Goal: Transaction & Acquisition: Purchase product/service

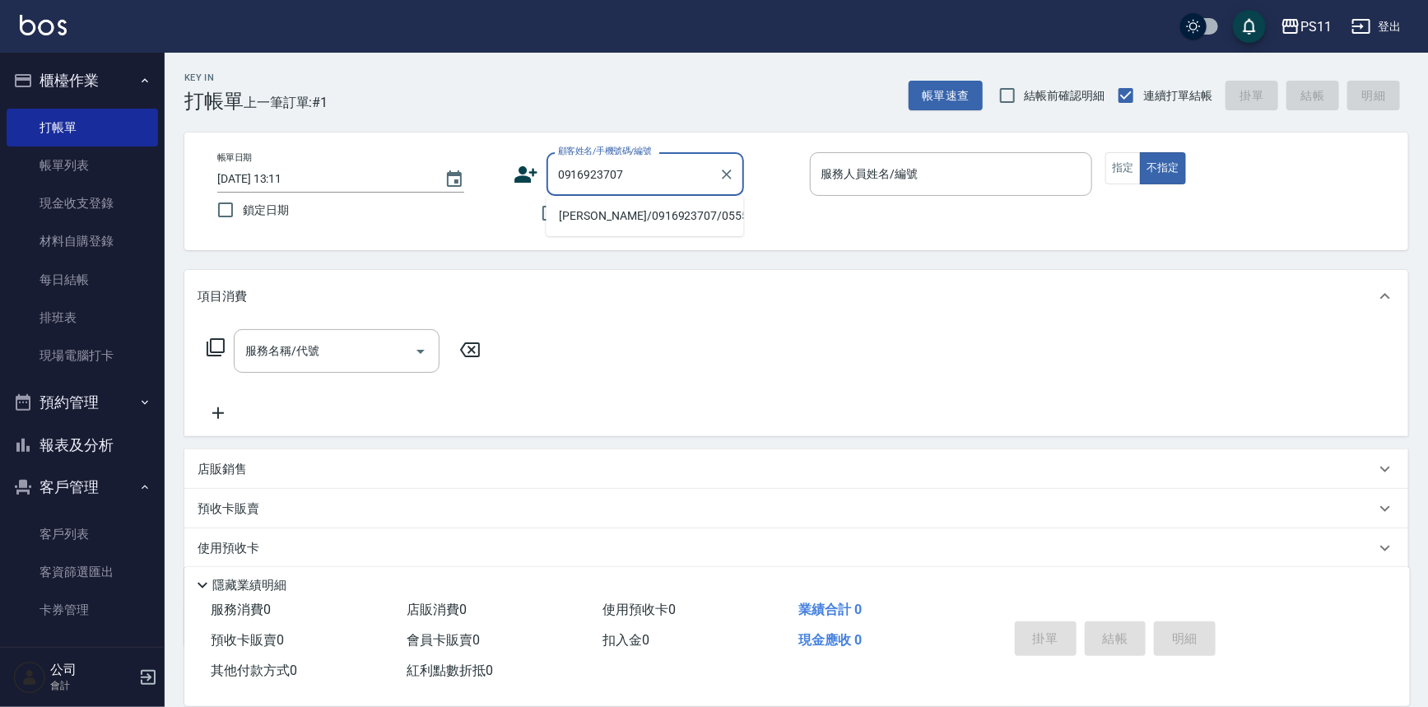
drag, startPoint x: 617, startPoint y: 214, endPoint x: 683, endPoint y: 217, distance: 65.9
click at [636, 215] on li "[PERSON_NAME]/0916923707/0555" at bounding box center [646, 216] width 198 height 27
type input "[PERSON_NAME]/0916923707/0555"
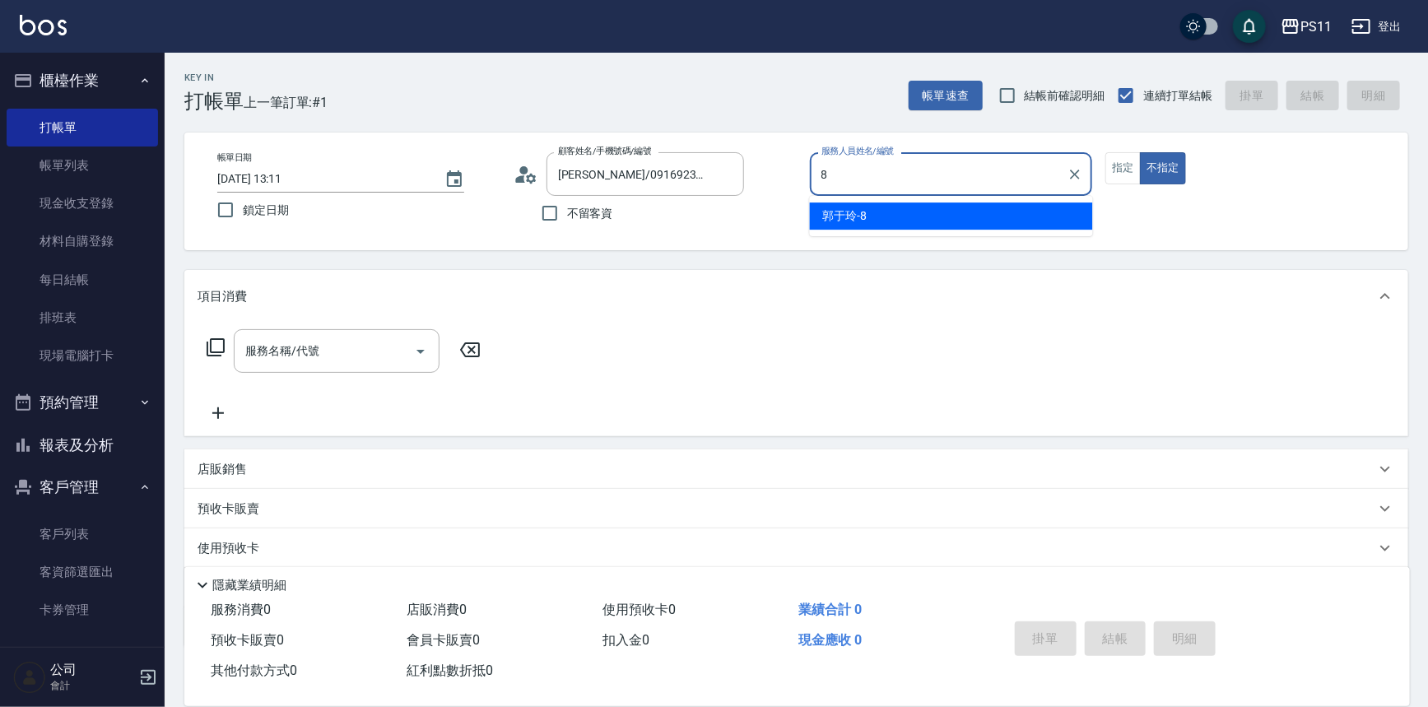
type input "郭于玲-8"
type button "false"
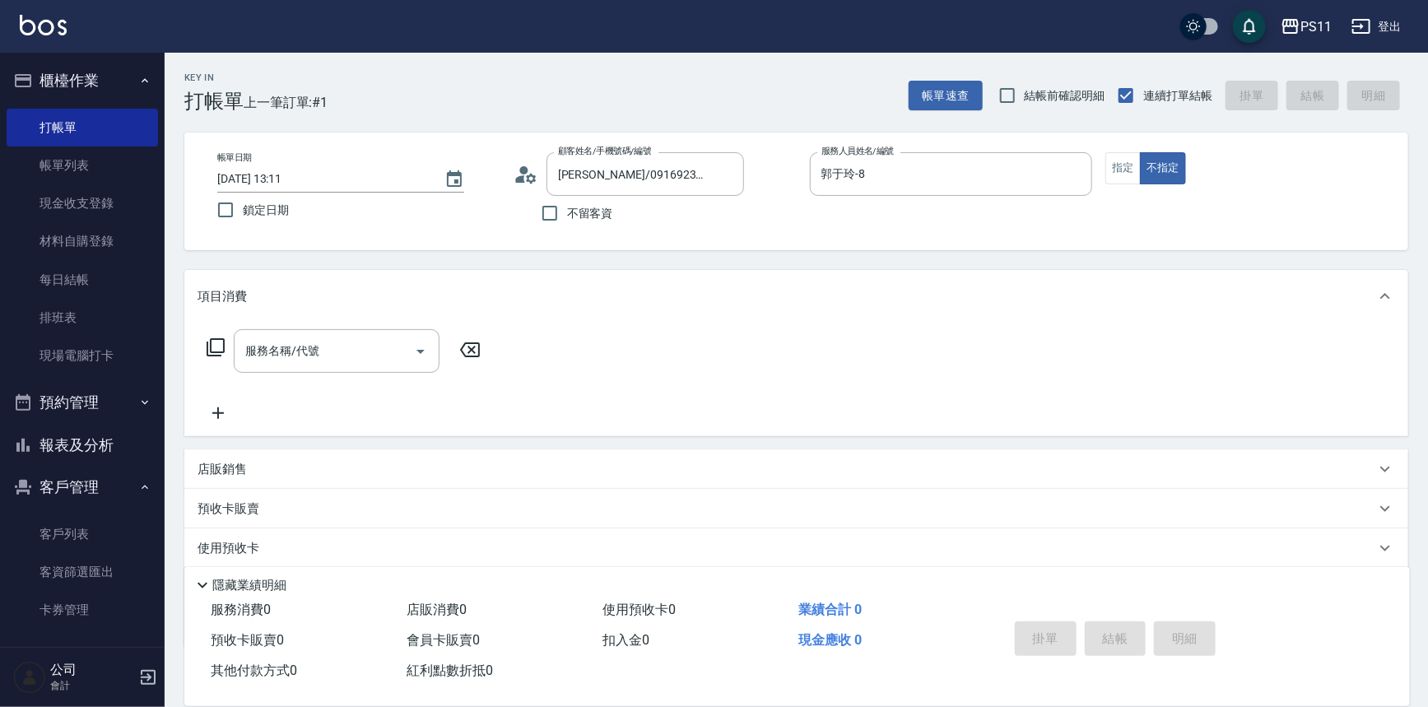
click at [1104, 164] on div "帳單日期 [DATE] 13:11 鎖定日期 顧客姓名/手機號碼/編號 [PERSON_NAME]/0916923707/0555 顧客姓名/手機號碼/編號 …" at bounding box center [796, 191] width 1185 height 78
click at [1111, 165] on button "指定" at bounding box center [1123, 168] width 35 height 32
click at [219, 346] on icon at bounding box center [216, 348] width 20 height 20
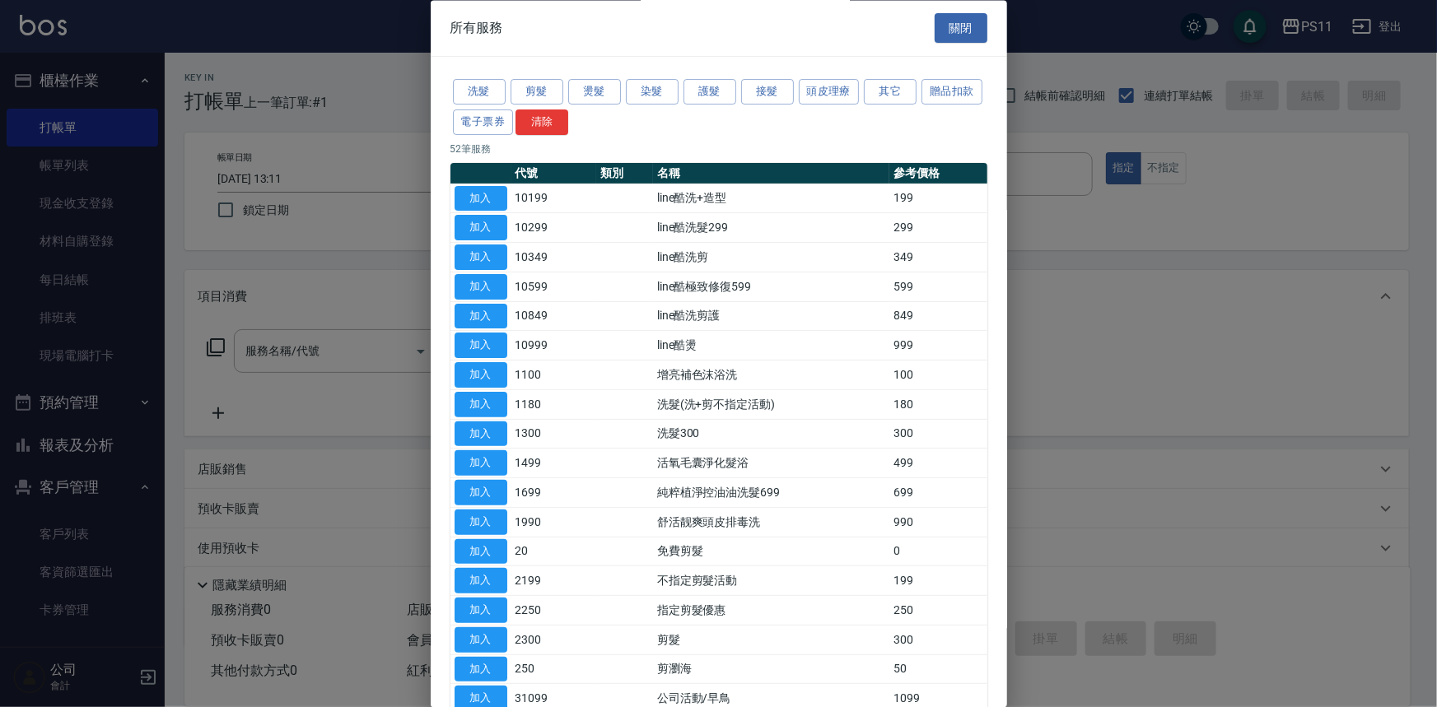
click at [681, 96] on div "洗髮 剪髮 燙髮 染髮 護髮 接髮 頭皮理療 其它 贈品扣款 電子票券 清除" at bounding box center [718, 107] width 537 height 61
click at [659, 91] on button "染髮" at bounding box center [652, 93] width 53 height 26
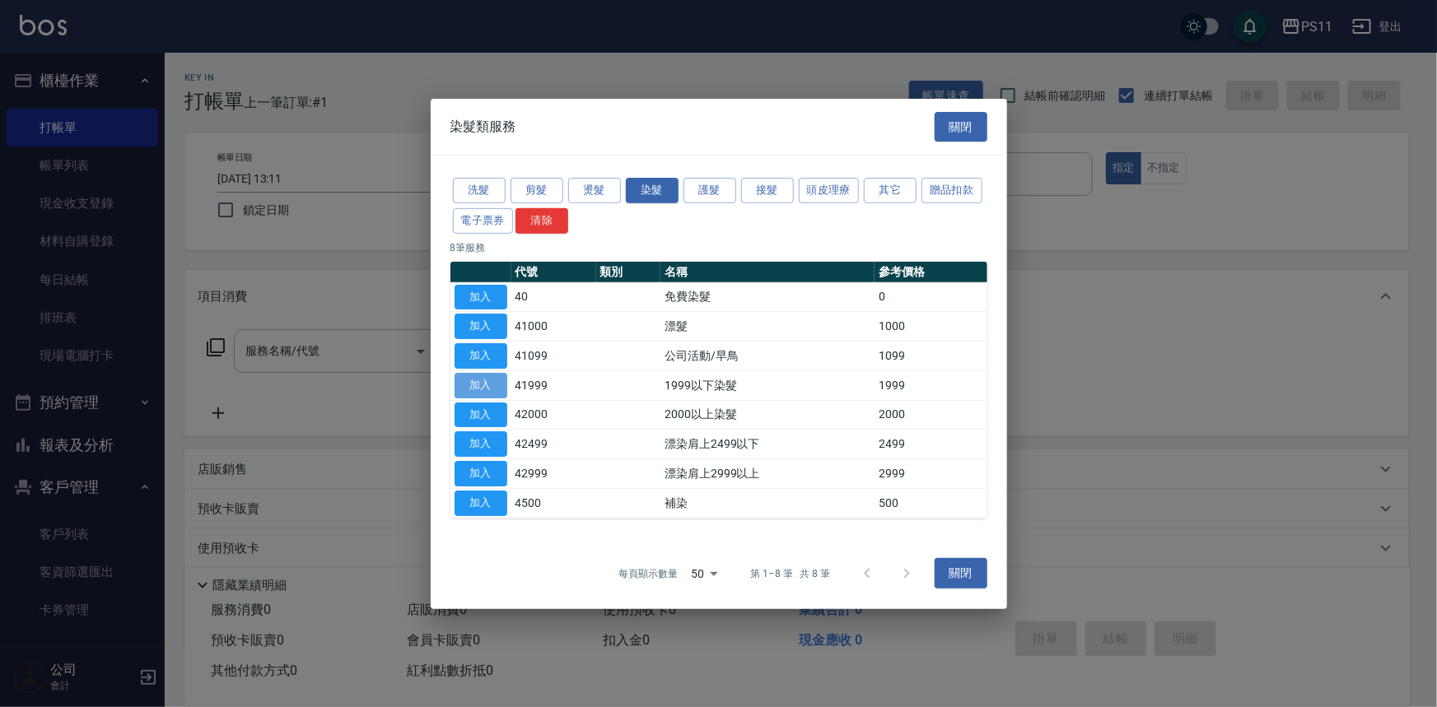
click at [471, 379] on button "加入" at bounding box center [480, 386] width 53 height 26
type input "1999以下染髮(41999)"
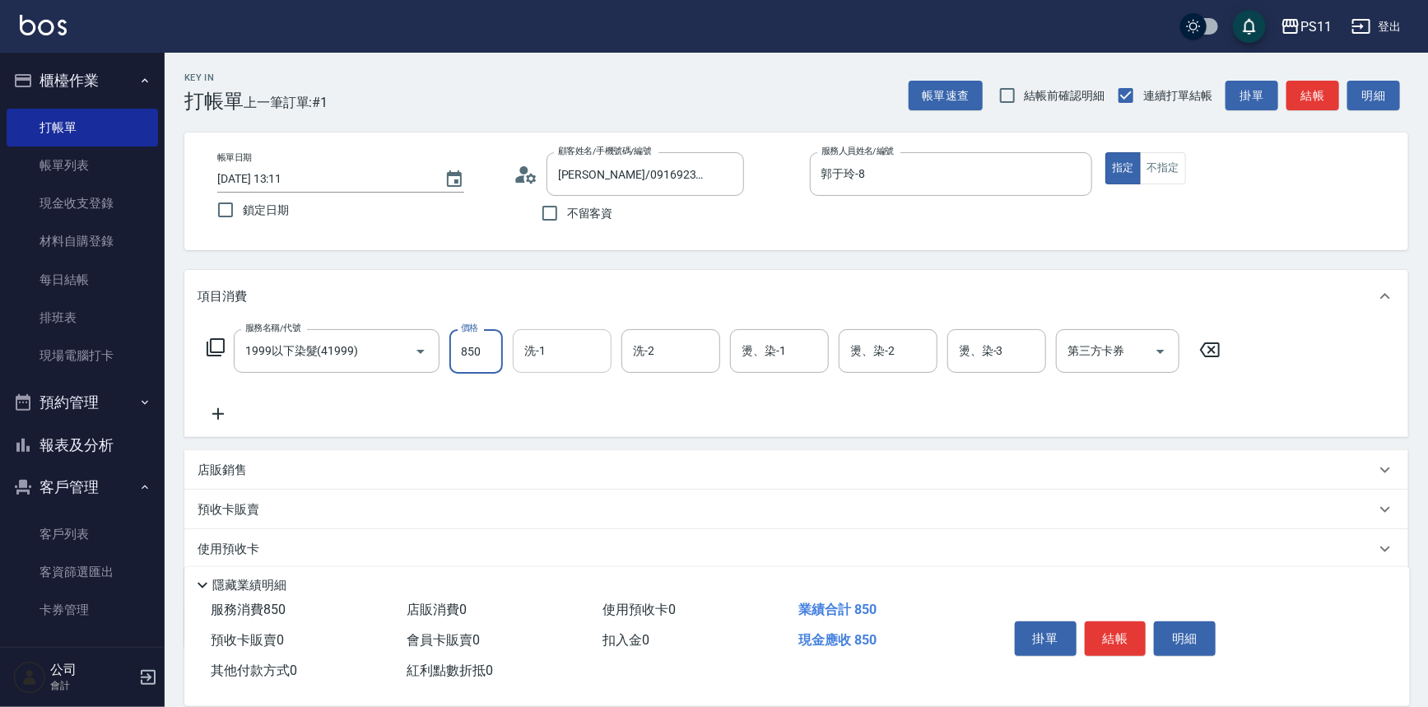
type input "850"
type input "[PERSON_NAME]-20"
click at [220, 413] on icon at bounding box center [218, 414] width 12 height 12
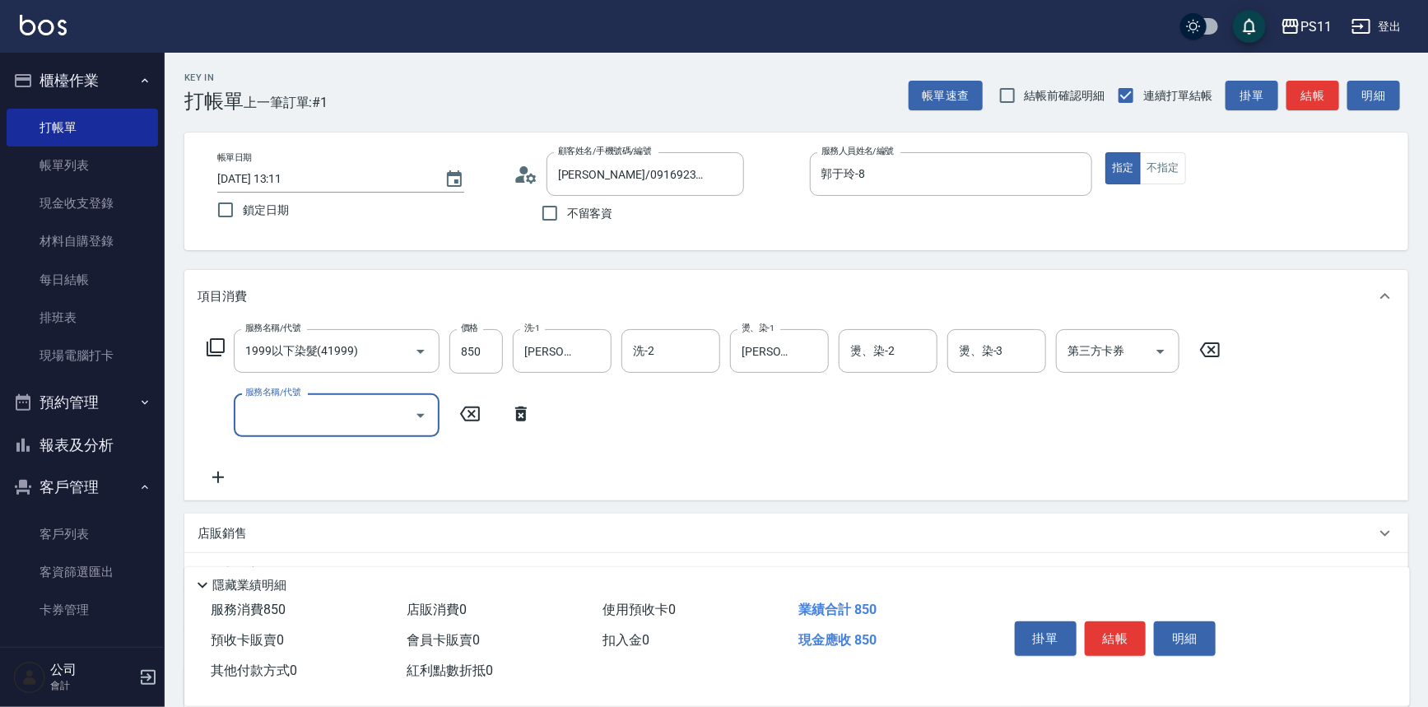
drag, startPoint x: 220, startPoint y: 413, endPoint x: 266, endPoint y: 394, distance: 49.8
click at [242, 411] on div "服務名稱/代號" at bounding box center [337, 416] width 206 height 44
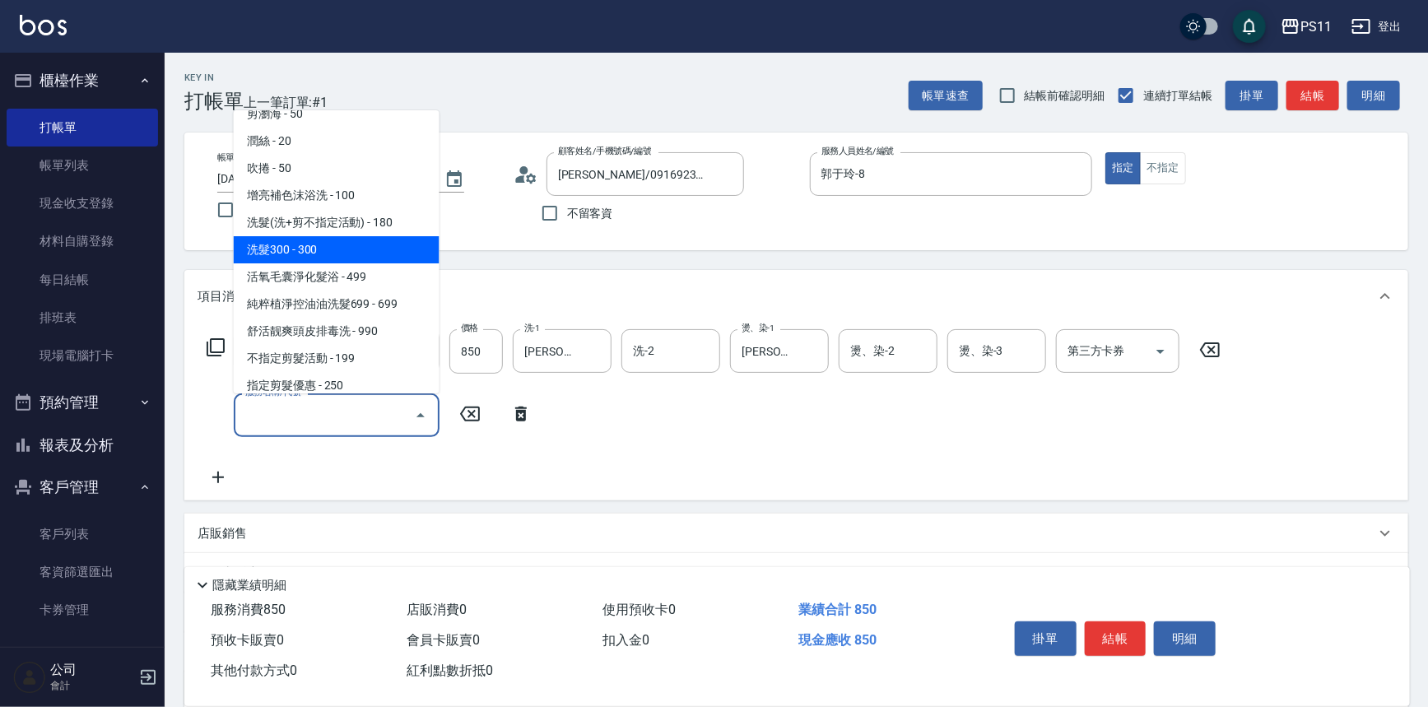
scroll to position [149, 0]
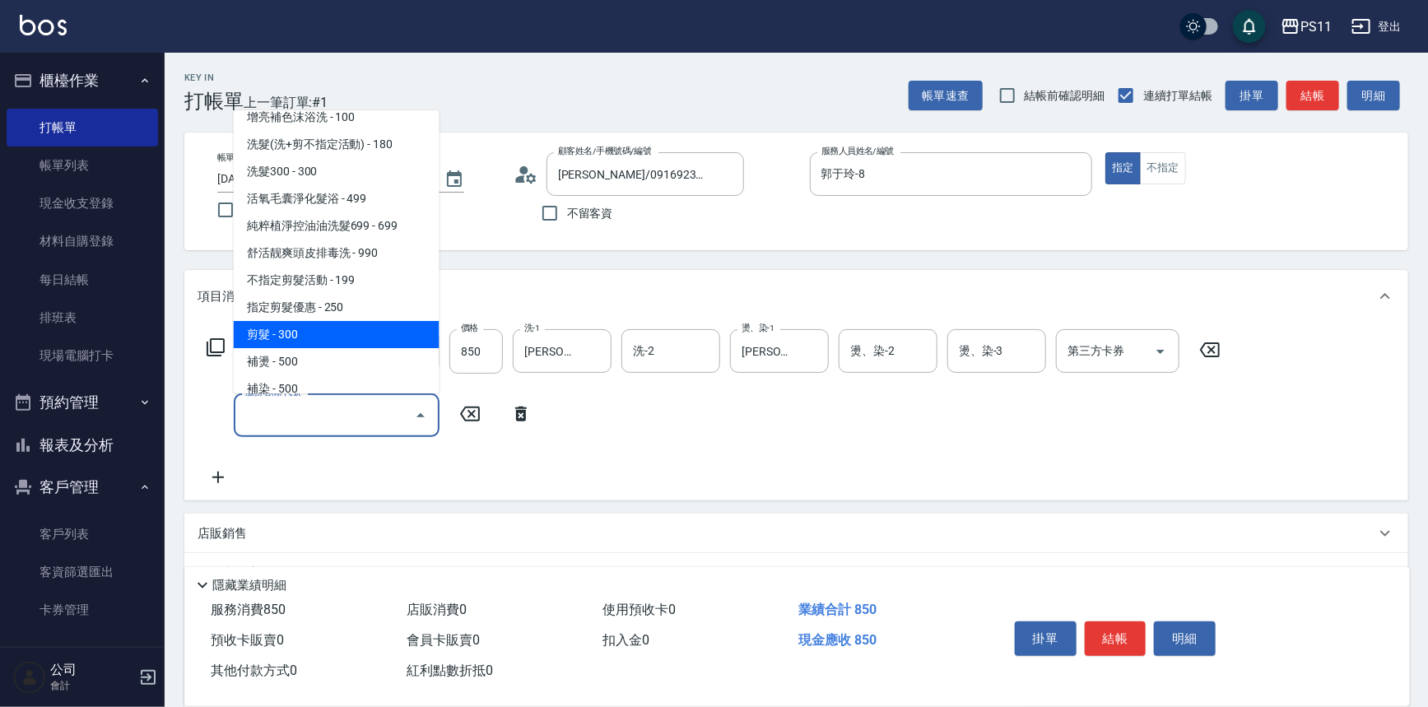
click at [342, 329] on span "剪髮 - 300" at bounding box center [337, 334] width 206 height 27
type input "剪髮(2300)"
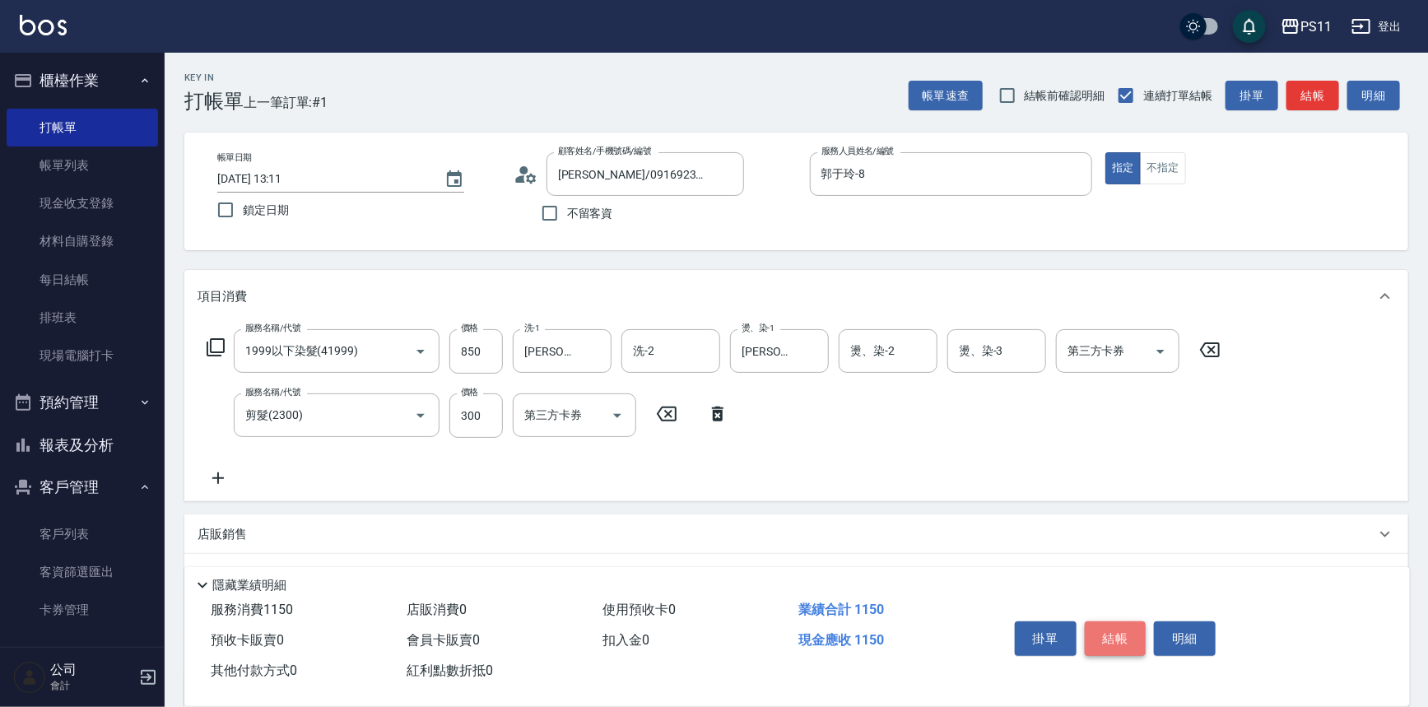
click at [1121, 635] on button "結帳" at bounding box center [1116, 639] width 62 height 35
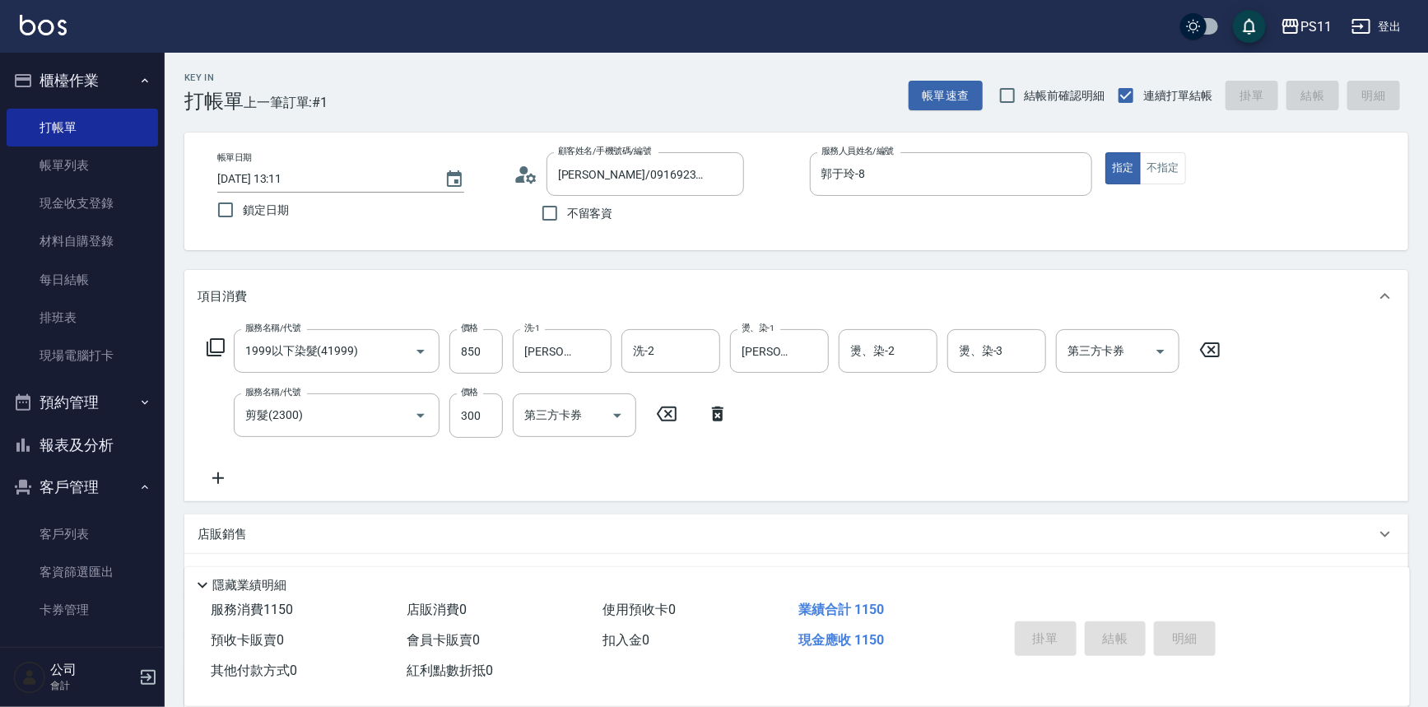
type input "[DATE] 13:48"
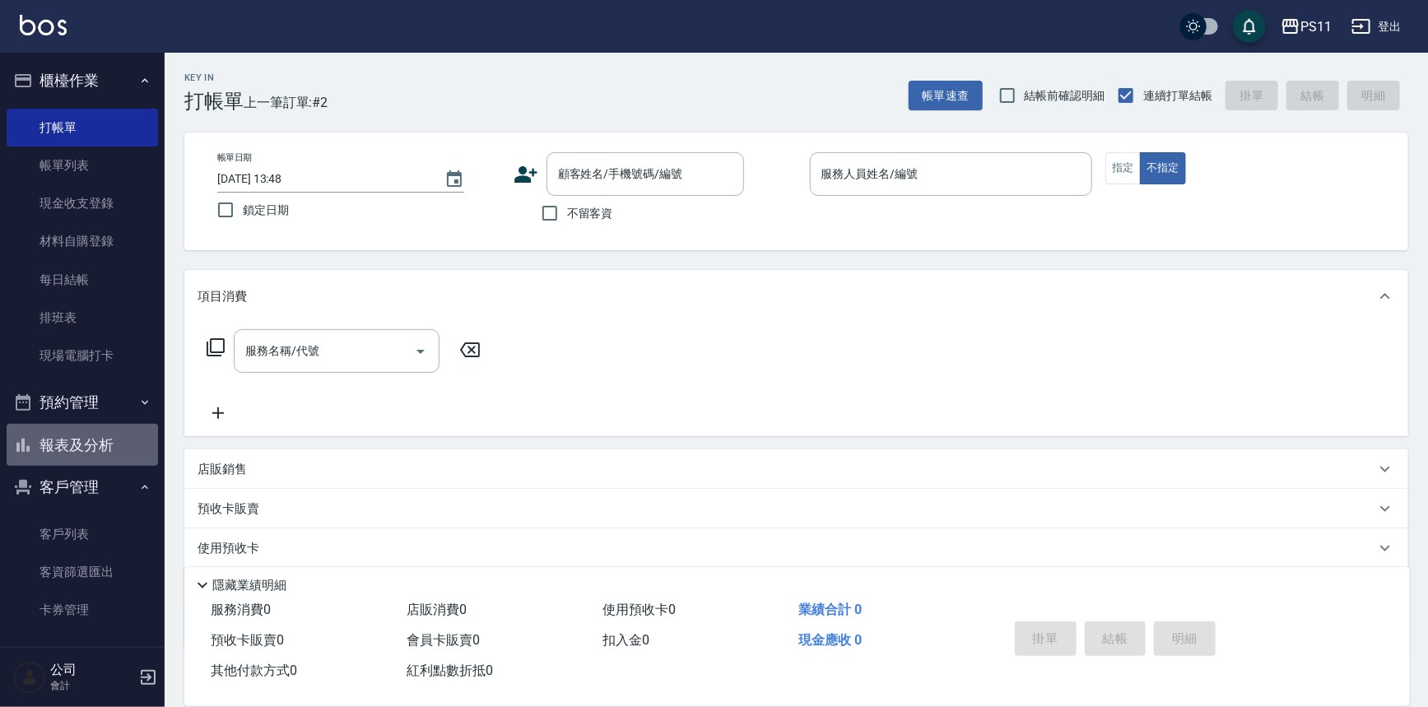
click at [105, 452] on button "報表及分析" at bounding box center [82, 445] width 151 height 43
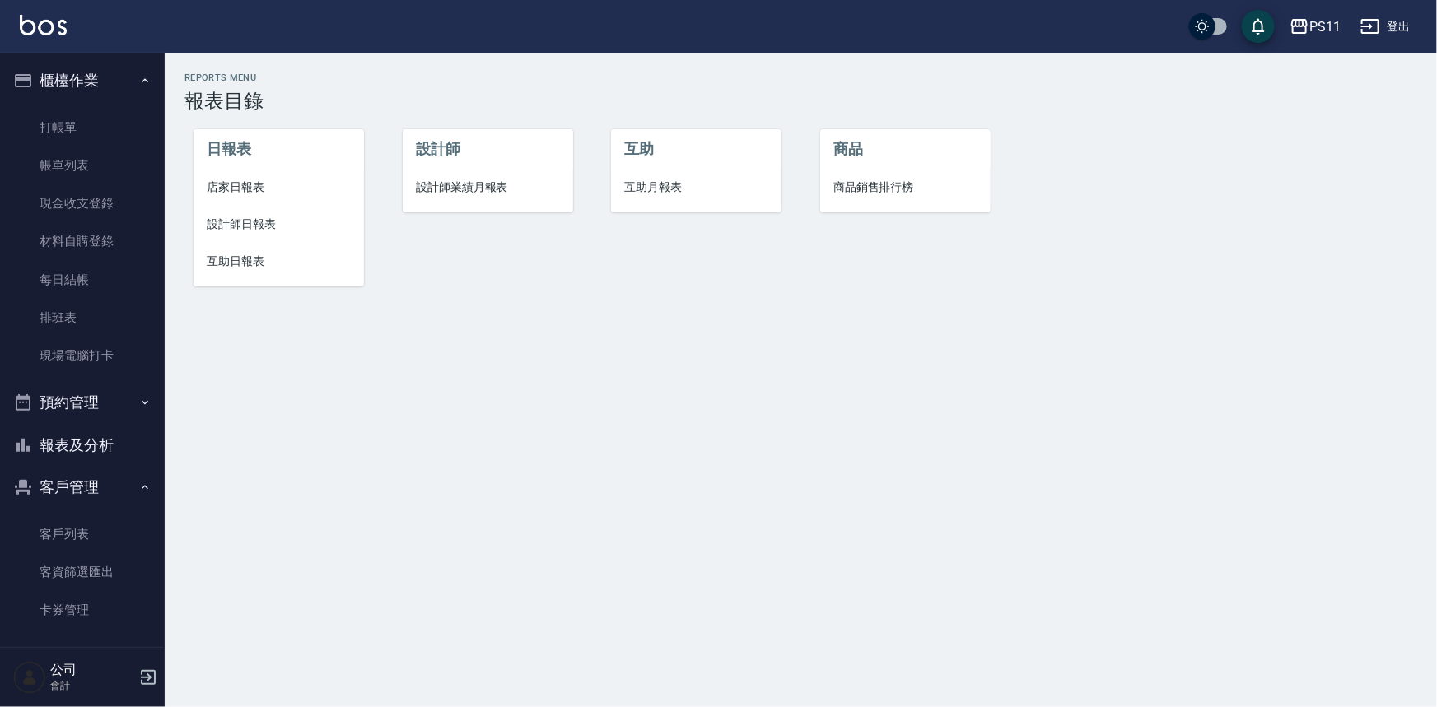
click at [252, 257] on span "互助日報表" at bounding box center [279, 261] width 144 height 17
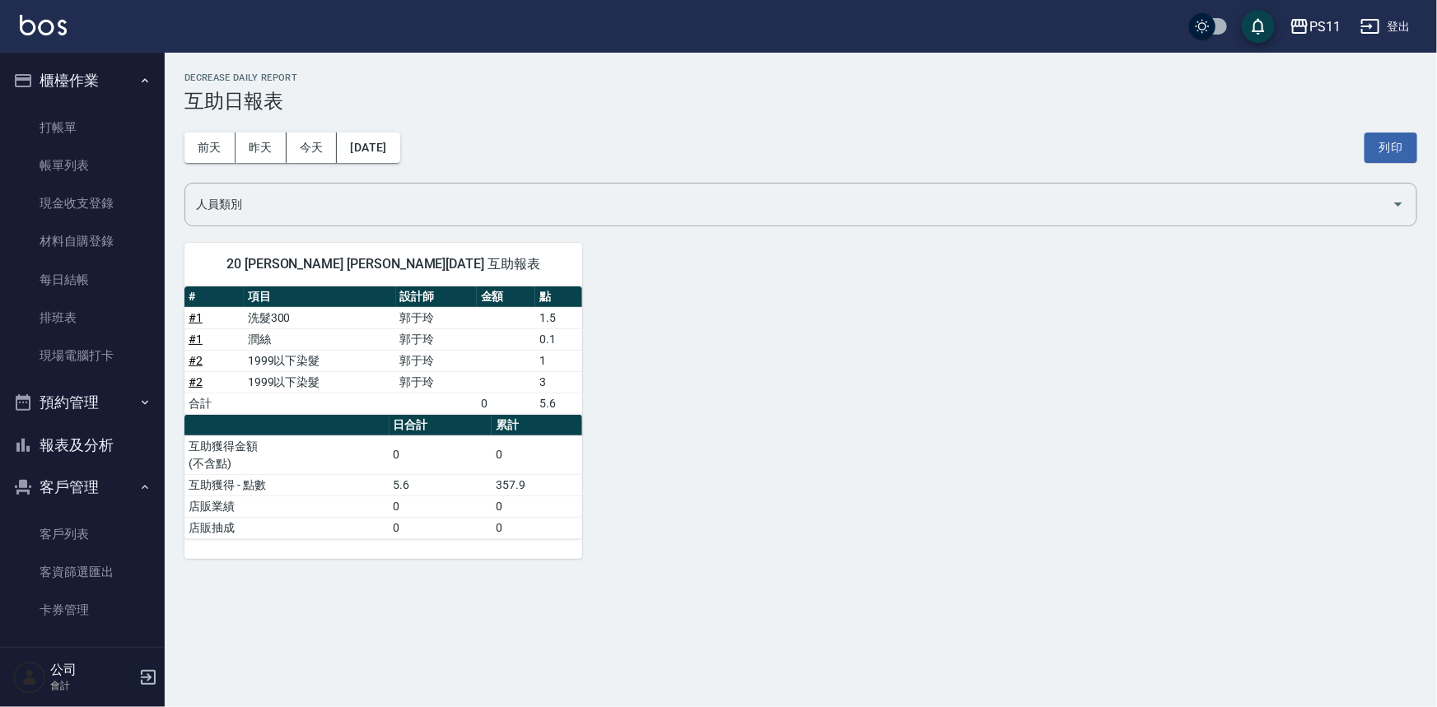
click at [769, 375] on div "20 [PERSON_NAME] [PERSON_NAME][DATE] 互助報表 # 項目 設計師 金額 點 # 1 洗髮300 [PERSON_NAME]…" at bounding box center [791, 391] width 1252 height 336
click at [372, 143] on button "[DATE]" at bounding box center [368, 148] width 63 height 30
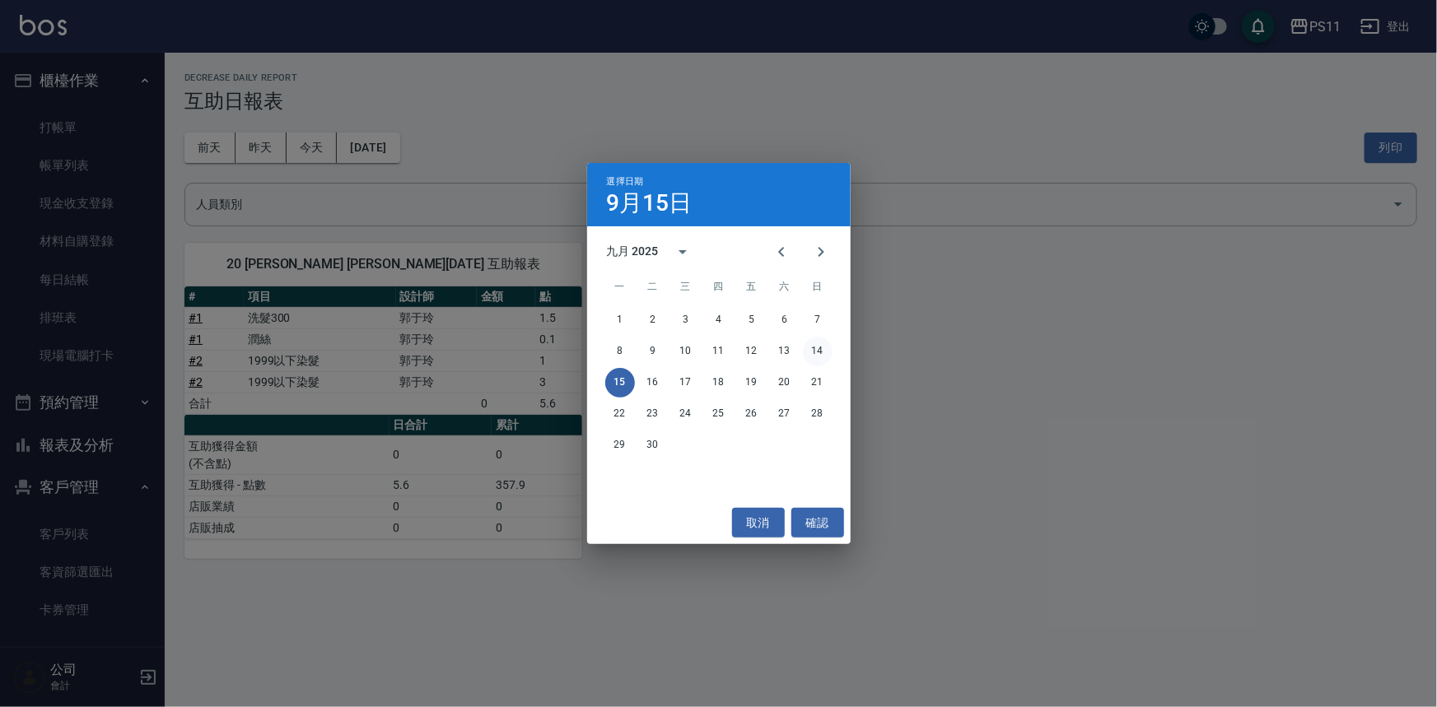
click at [826, 358] on button "14" at bounding box center [818, 352] width 30 height 30
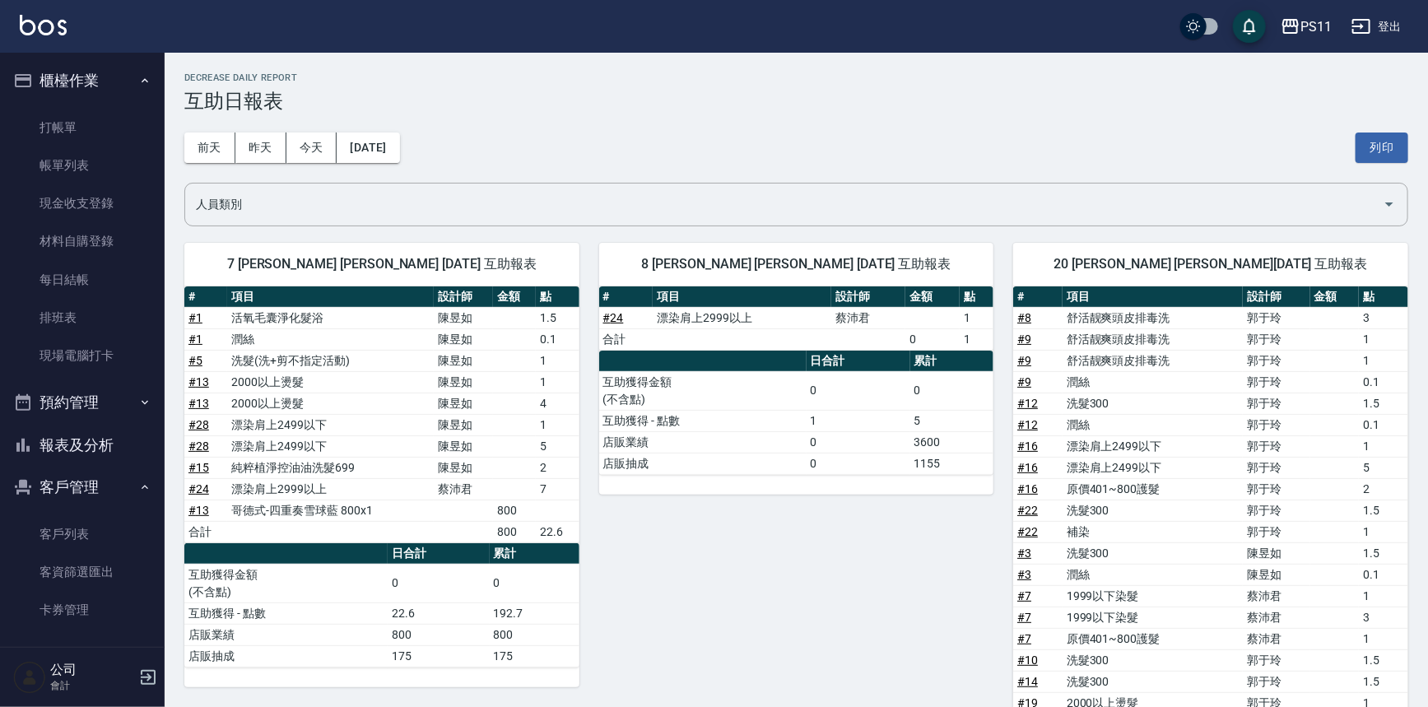
click at [1055, 496] on td "# 16" at bounding box center [1037, 488] width 49 height 21
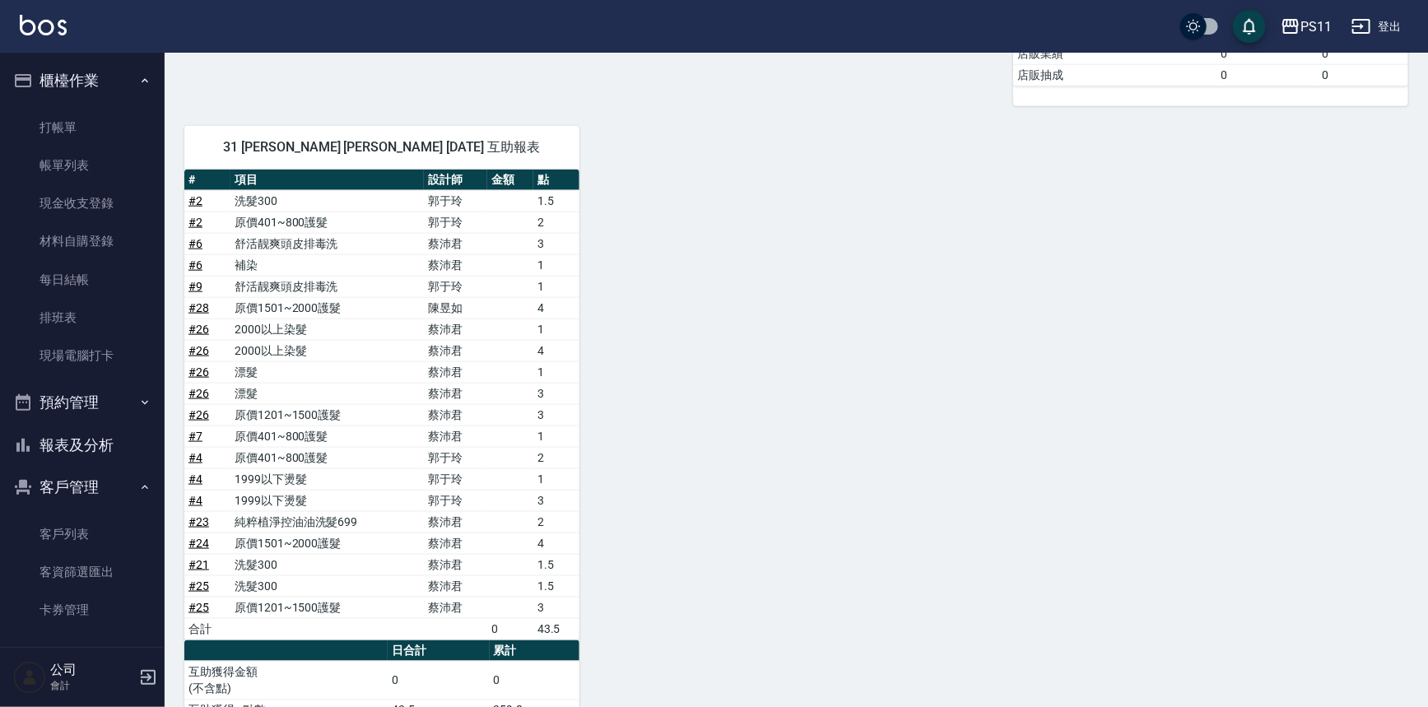
scroll to position [972, 0]
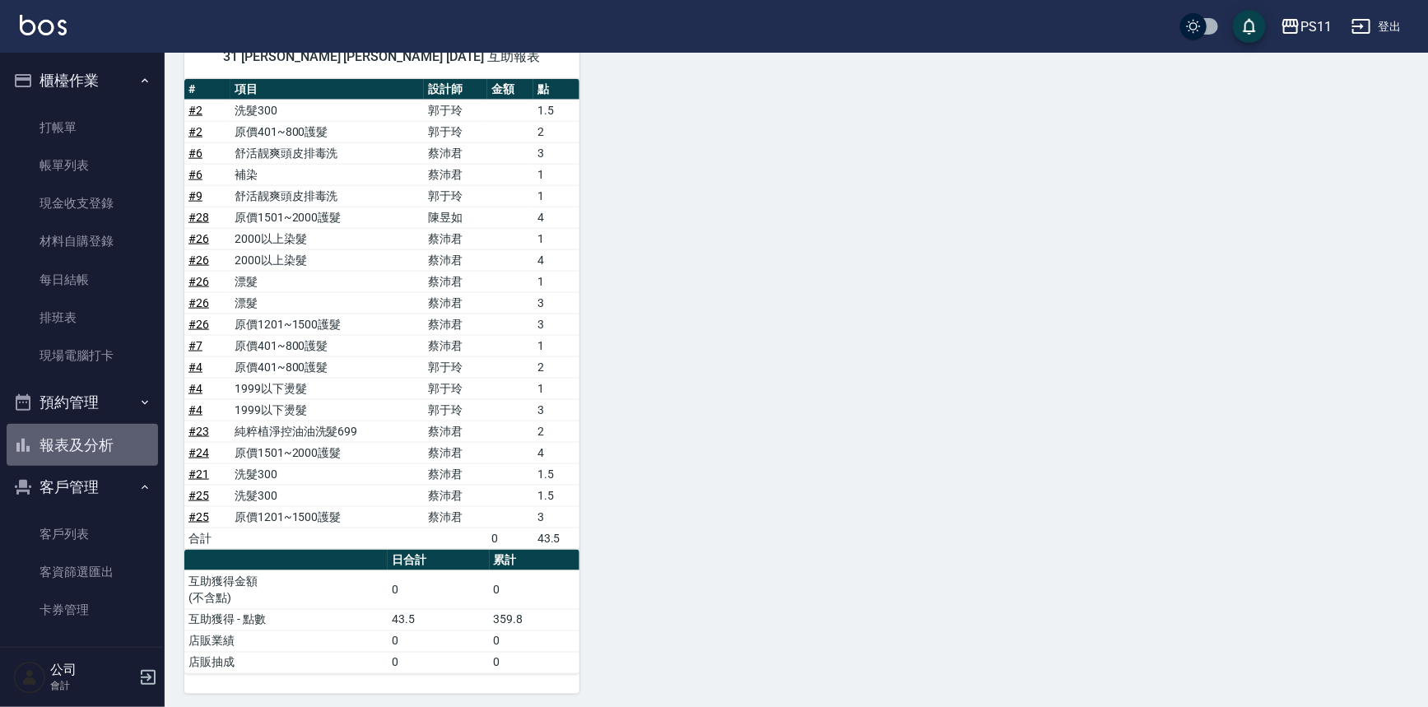
click at [91, 448] on button "報表及分析" at bounding box center [82, 445] width 151 height 43
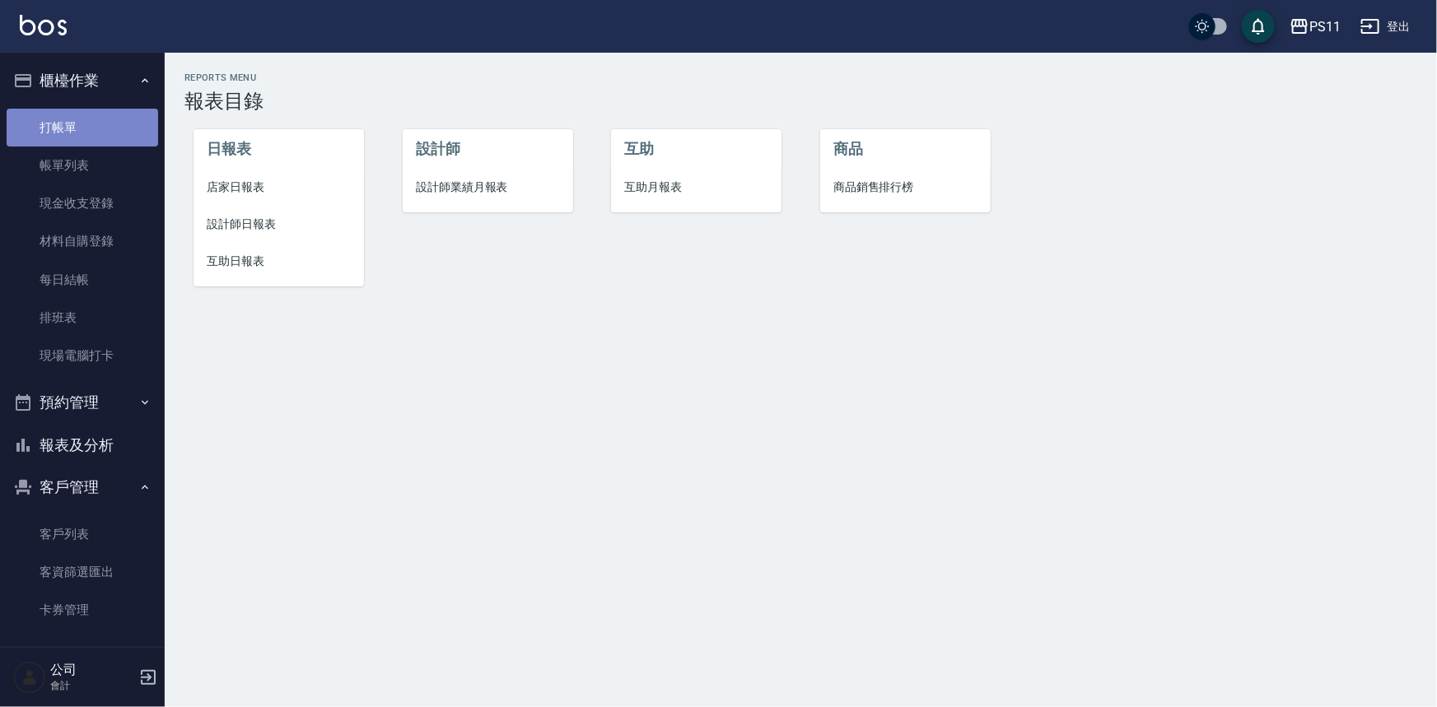
click at [87, 126] on link "打帳單" at bounding box center [82, 128] width 151 height 38
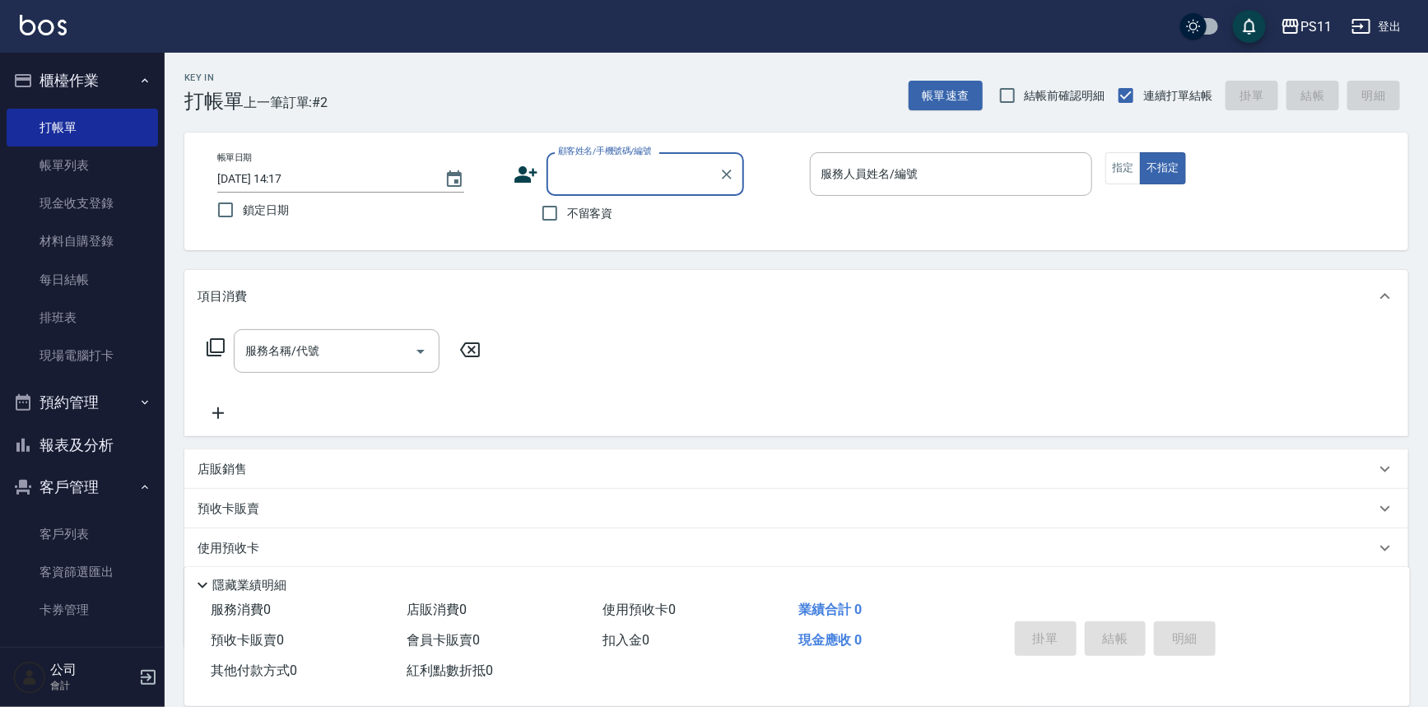
click at [615, 170] on input "顧客姓名/手機號碼/編號" at bounding box center [633, 174] width 158 height 29
type input "1034"
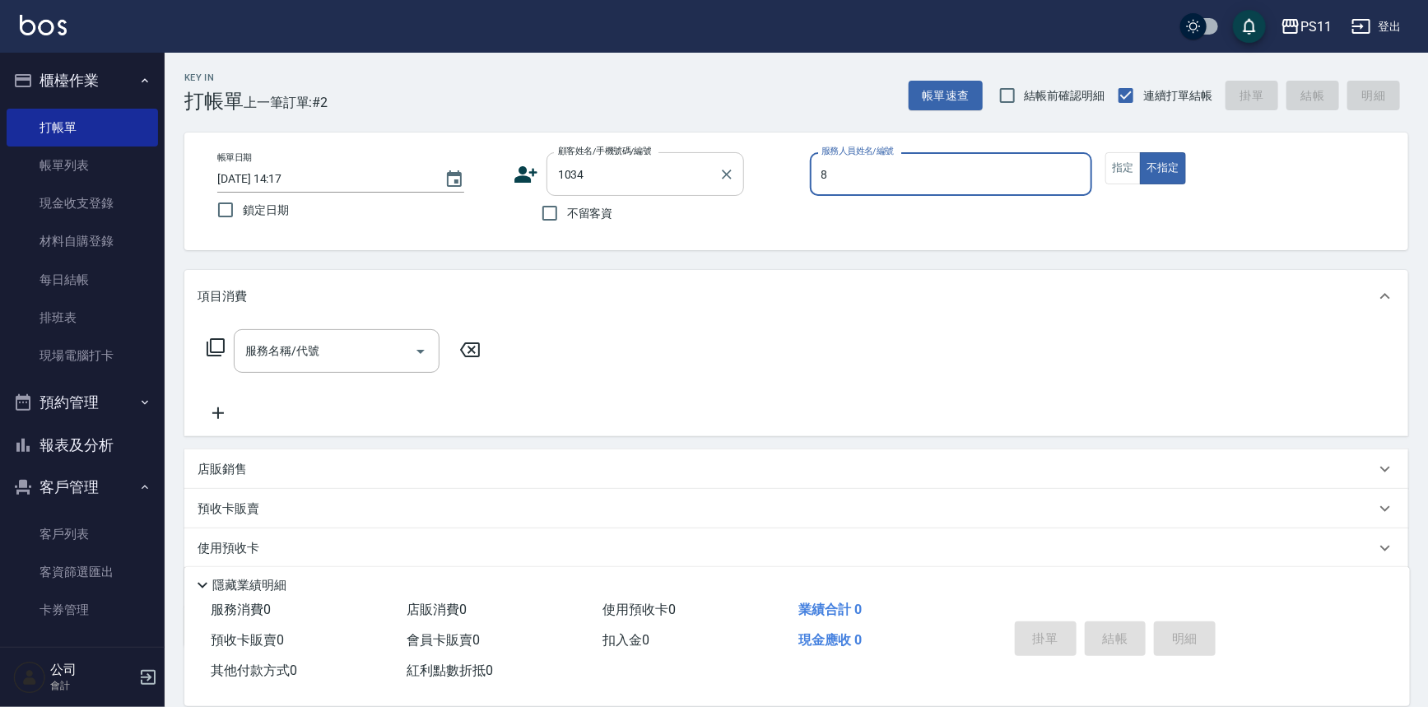
type input "郭于玲-8"
type button "false"
type input "[PERSON_NAME]/0988187180/1034"
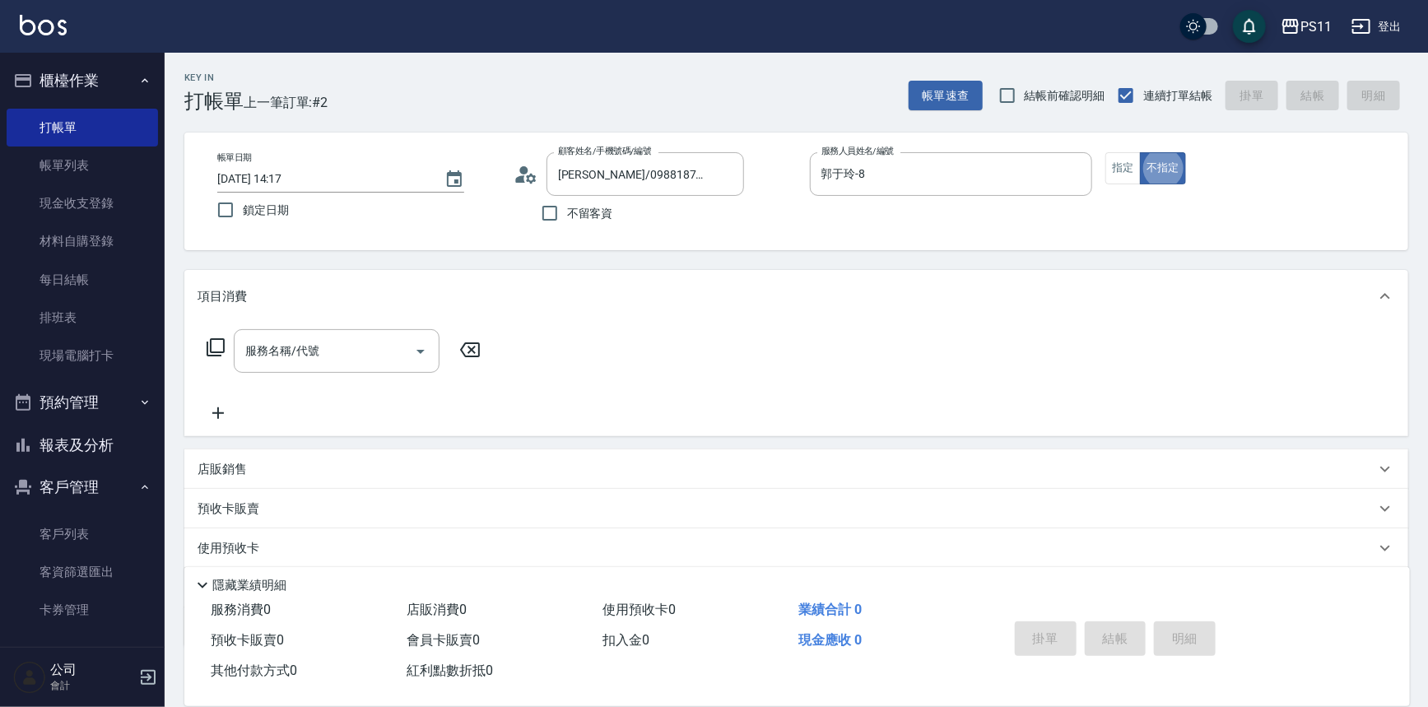
drag, startPoint x: 1126, startPoint y: 175, endPoint x: 917, endPoint y: 258, distance: 224.7
click at [1124, 175] on button "指定" at bounding box center [1123, 168] width 35 height 32
click at [216, 349] on icon at bounding box center [216, 348] width 20 height 20
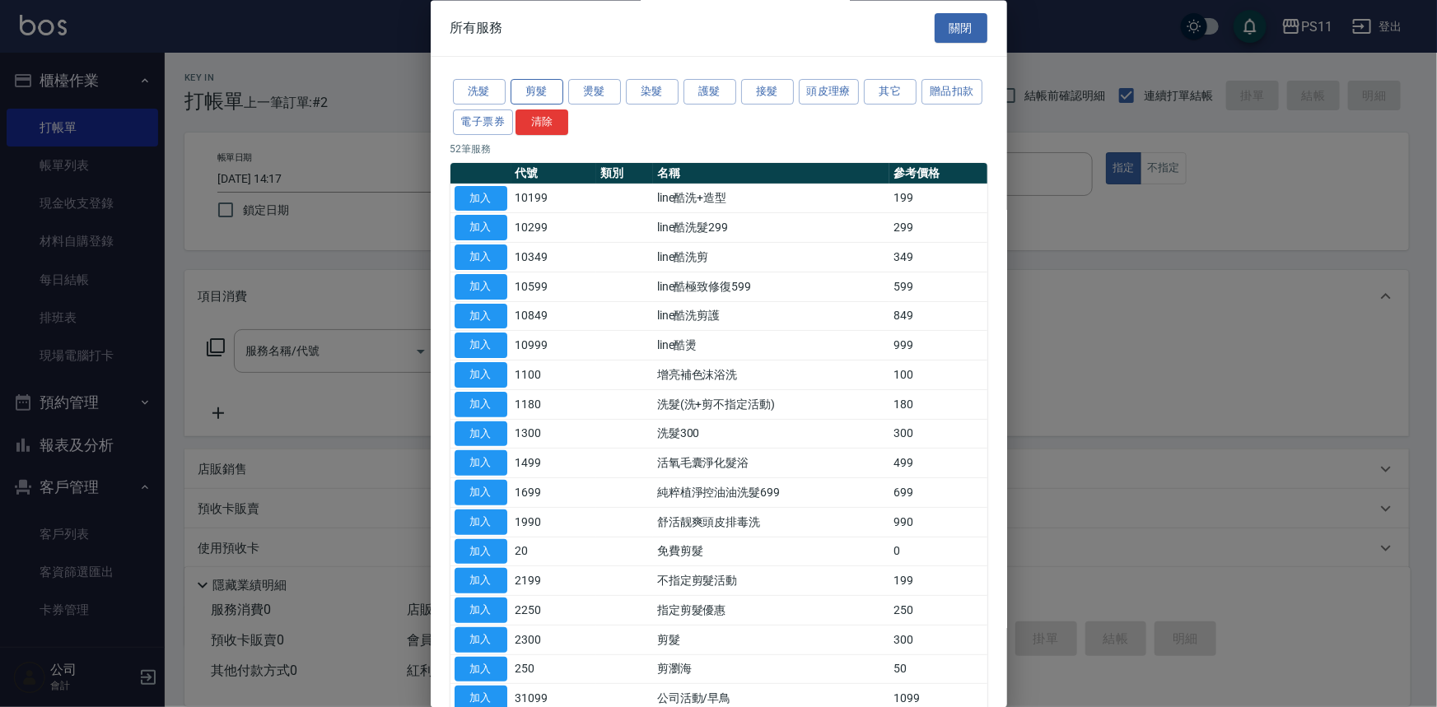
click at [543, 88] on button "剪髮" at bounding box center [536, 93] width 53 height 26
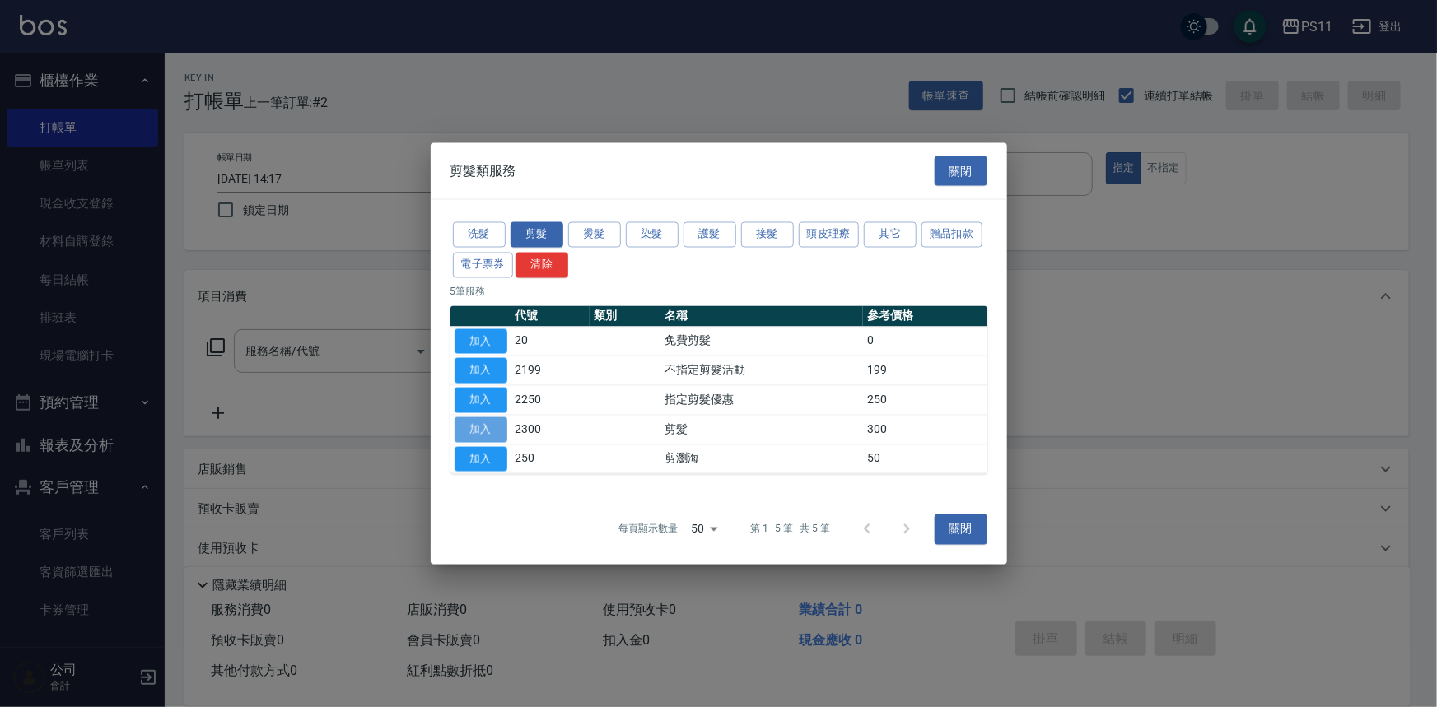
click at [496, 426] on button "加入" at bounding box center [480, 430] width 53 height 26
type input "剪髮(2300)"
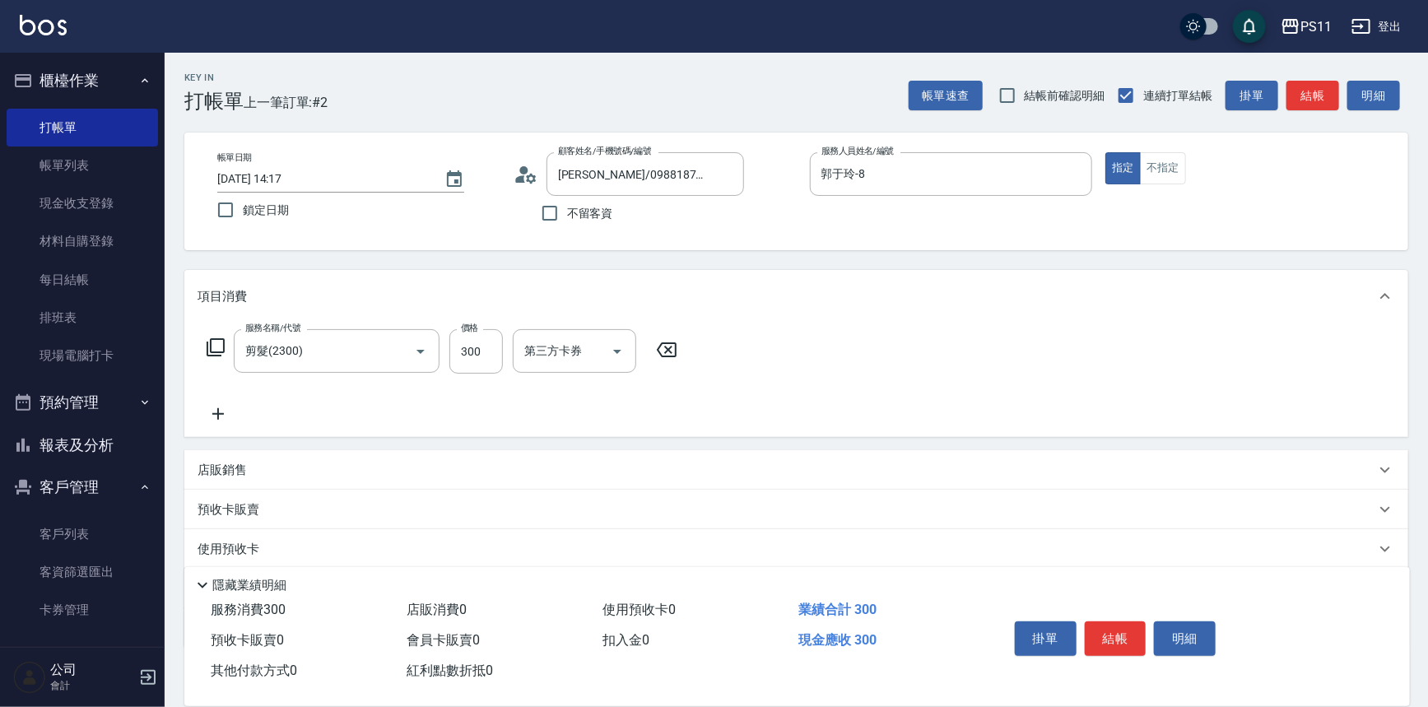
click at [219, 419] on icon at bounding box center [218, 414] width 41 height 20
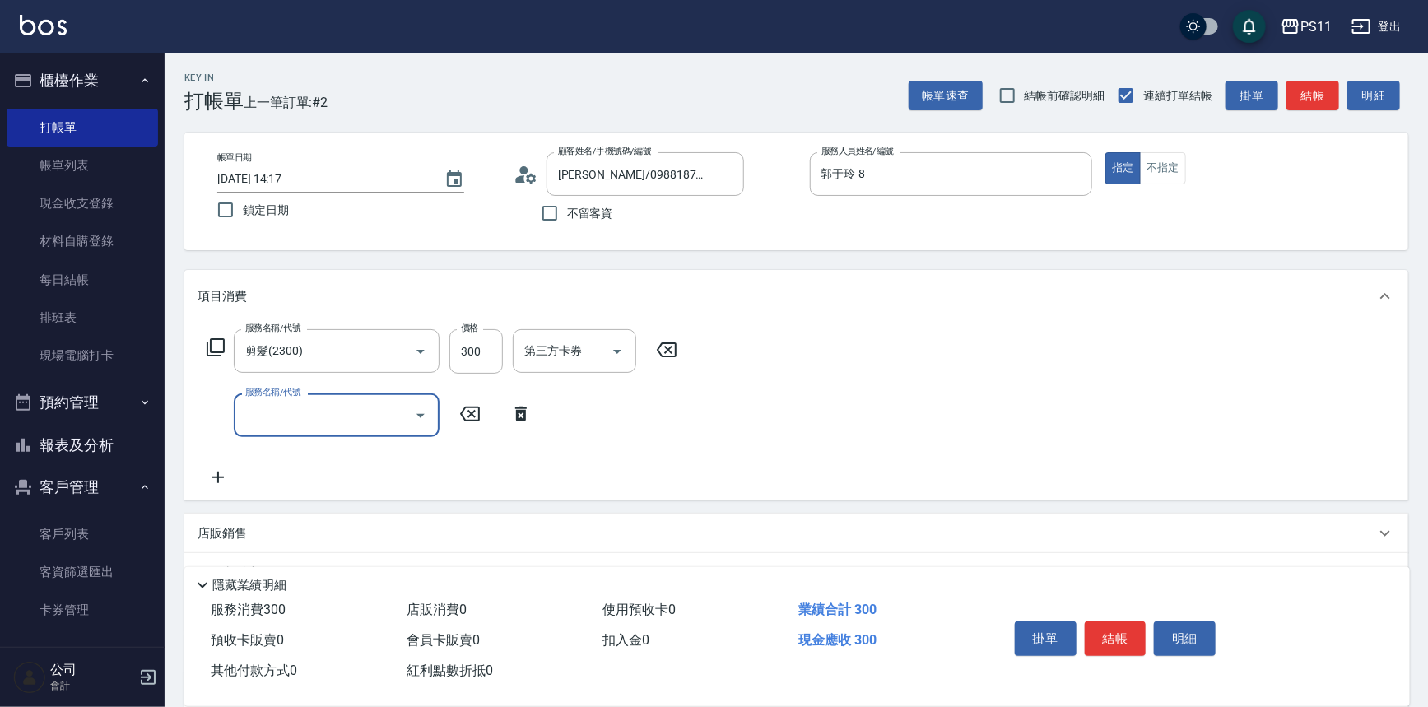
click at [334, 419] on input "服務名稱/代號" at bounding box center [324, 415] width 166 height 29
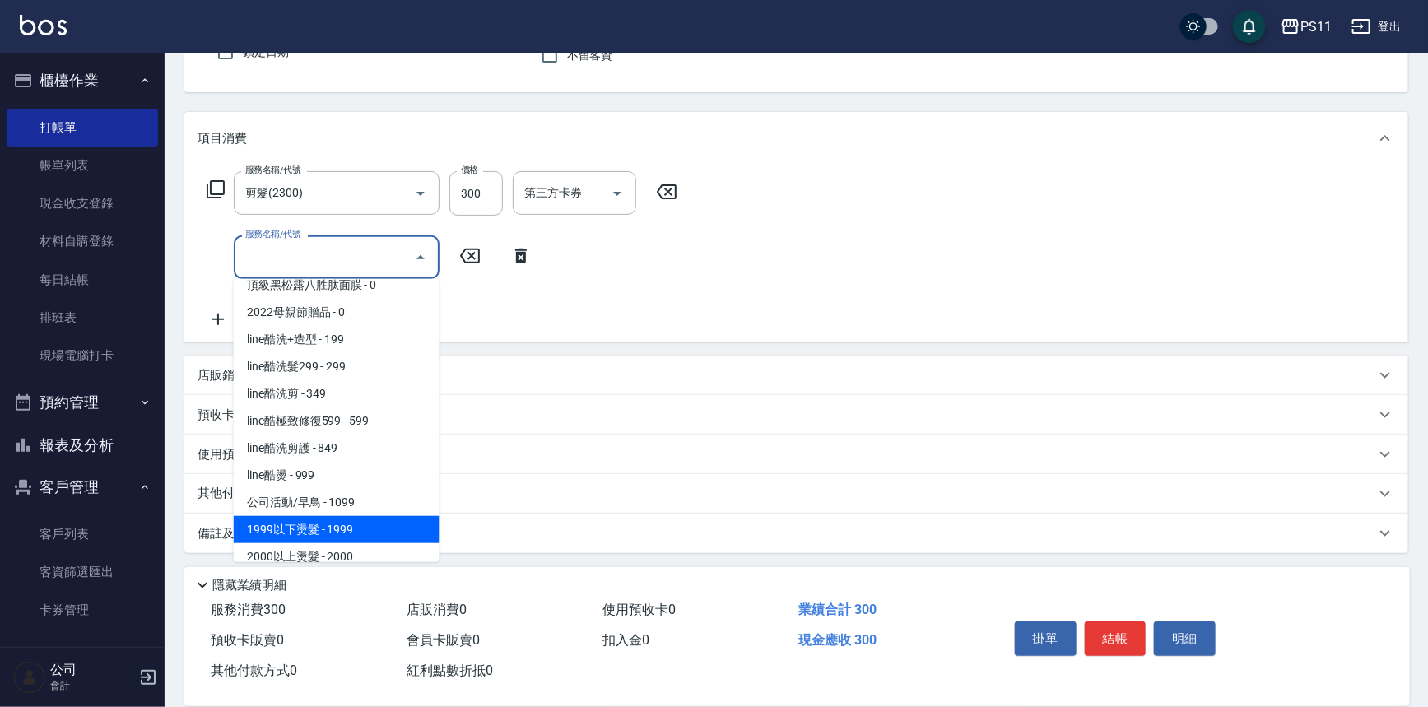
scroll to position [748, 0]
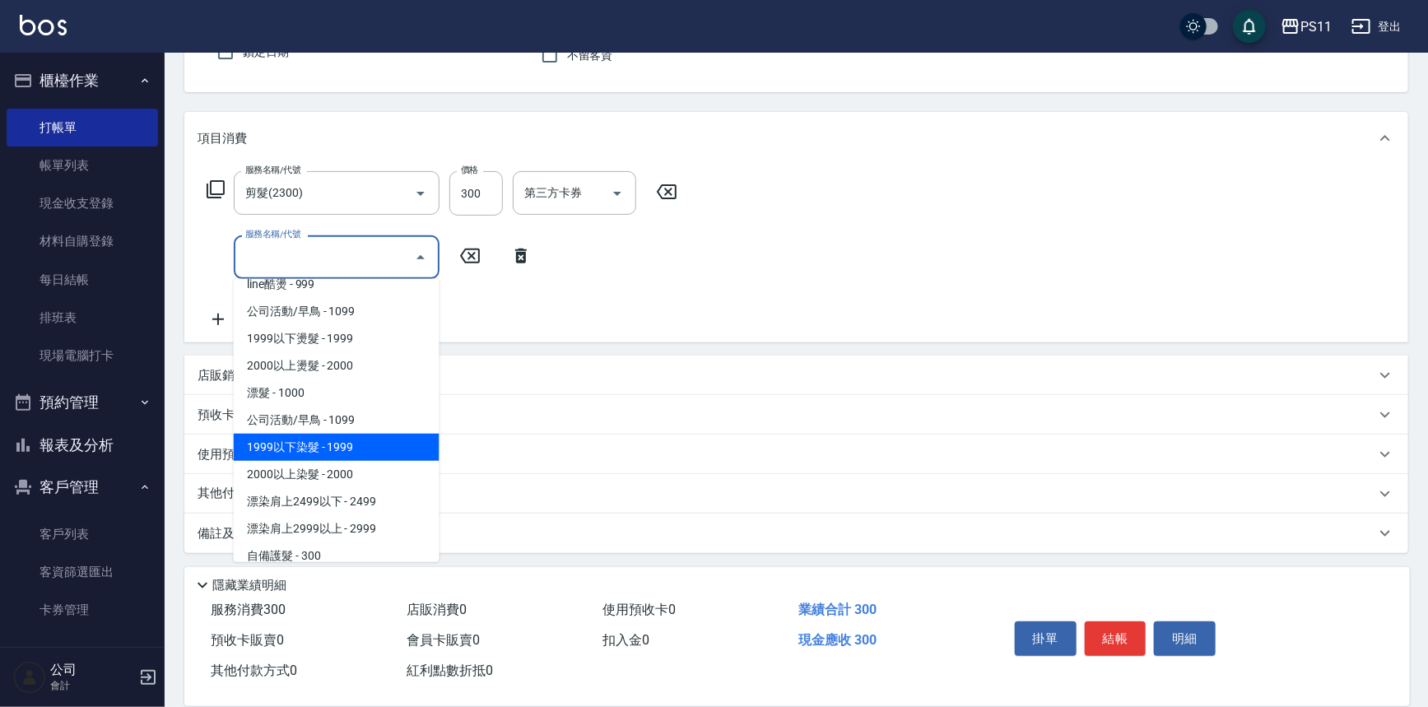
drag, startPoint x: 353, startPoint y: 437, endPoint x: 369, endPoint y: 429, distance: 17.7
click at [353, 439] on span "1999以下染髮 - 1999" at bounding box center [337, 447] width 206 height 27
type input "1999以下染髮(41999)"
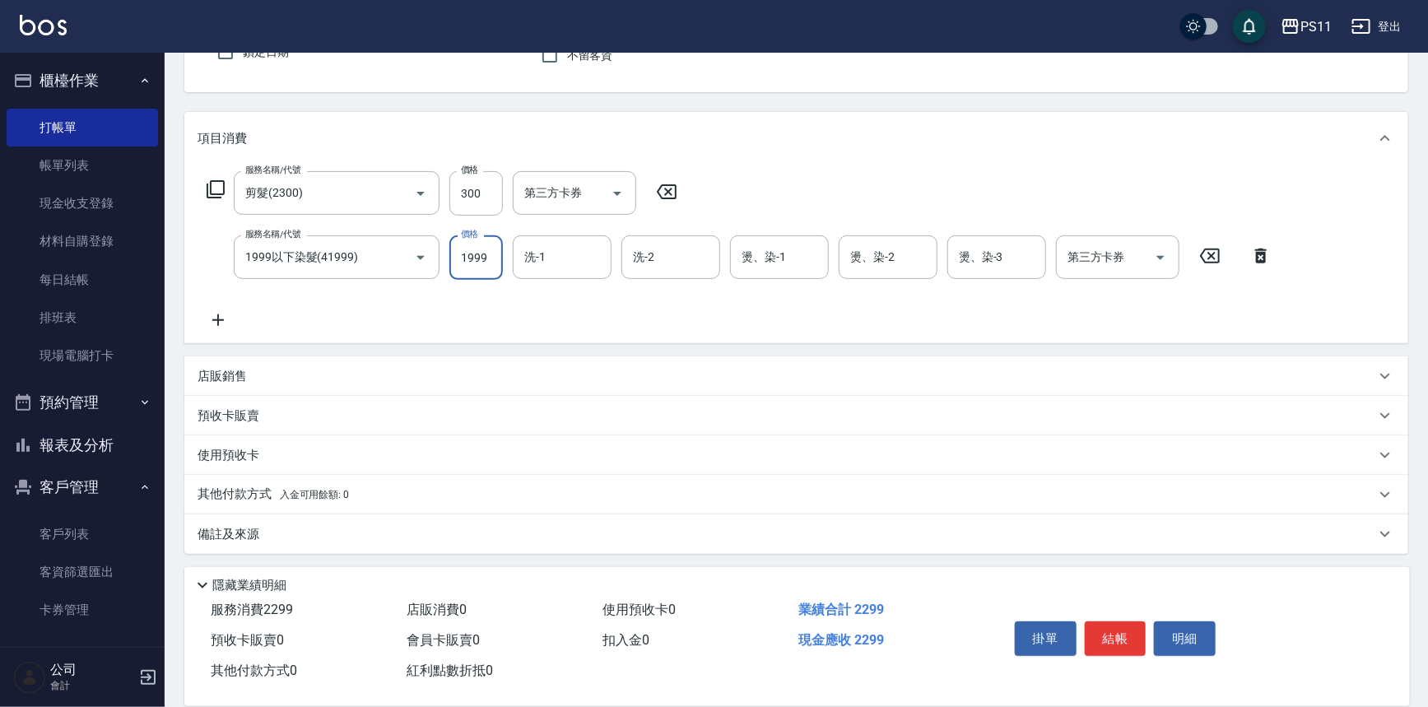
click at [474, 259] on input "1999" at bounding box center [477, 257] width 54 height 44
type input "1500"
type input "[PERSON_NAME]-31"
drag, startPoint x: 212, startPoint y: 323, endPoint x: 233, endPoint y: 323, distance: 20.6
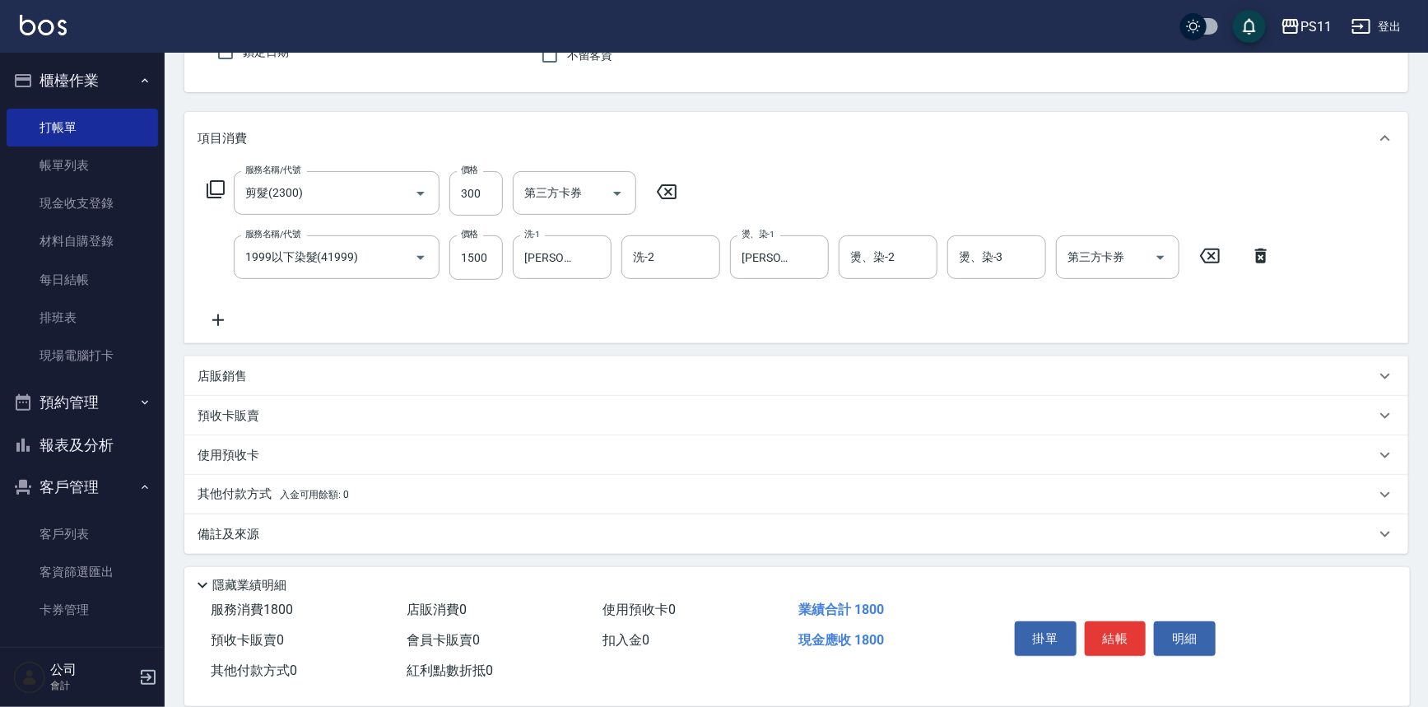
click at [233, 323] on icon at bounding box center [218, 320] width 41 height 20
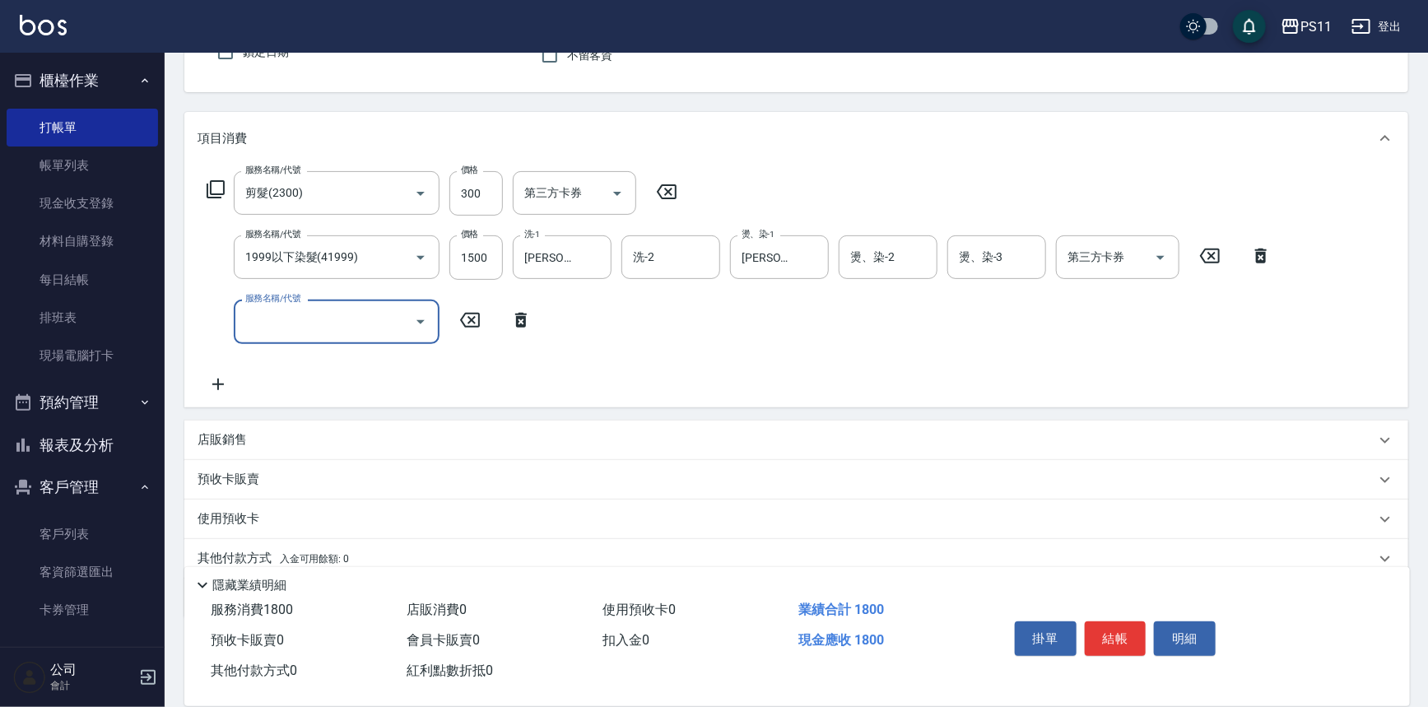
click at [325, 323] on input "服務名稱/代號" at bounding box center [324, 321] width 166 height 29
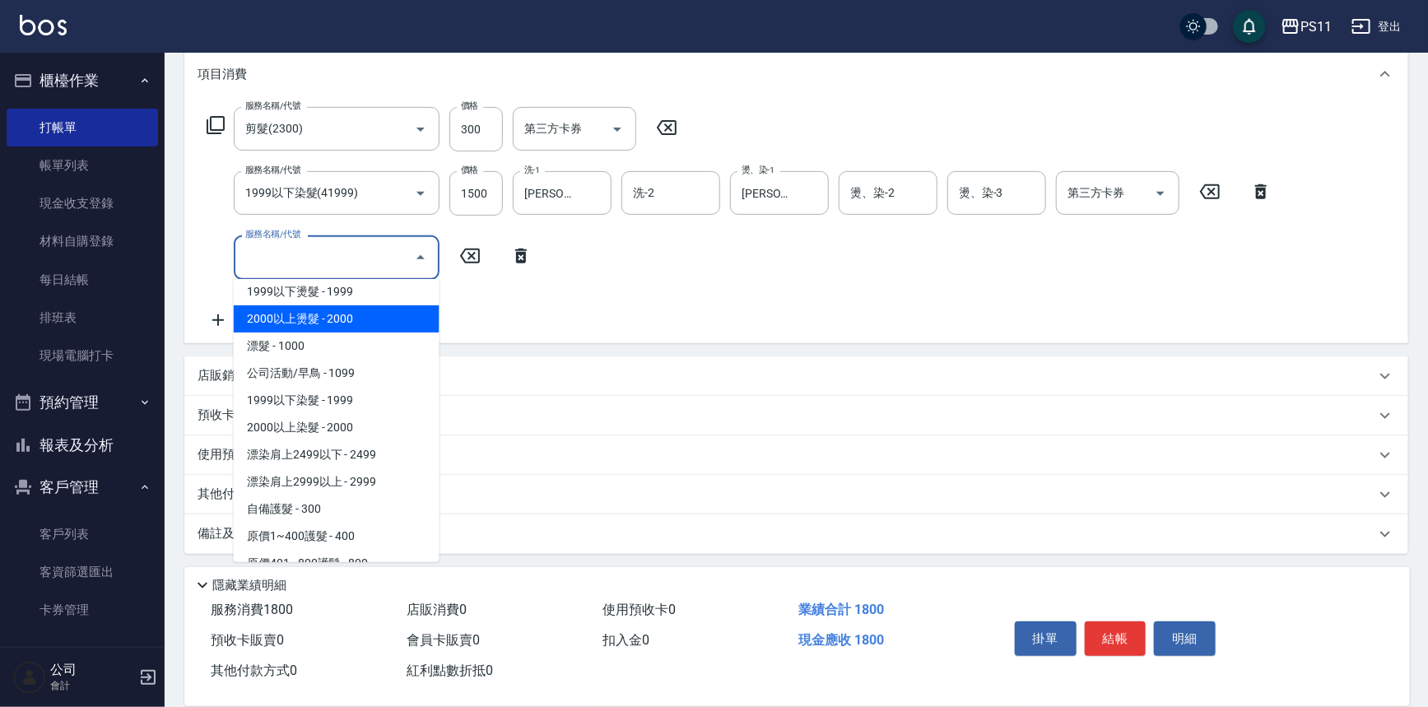
scroll to position [972, 0]
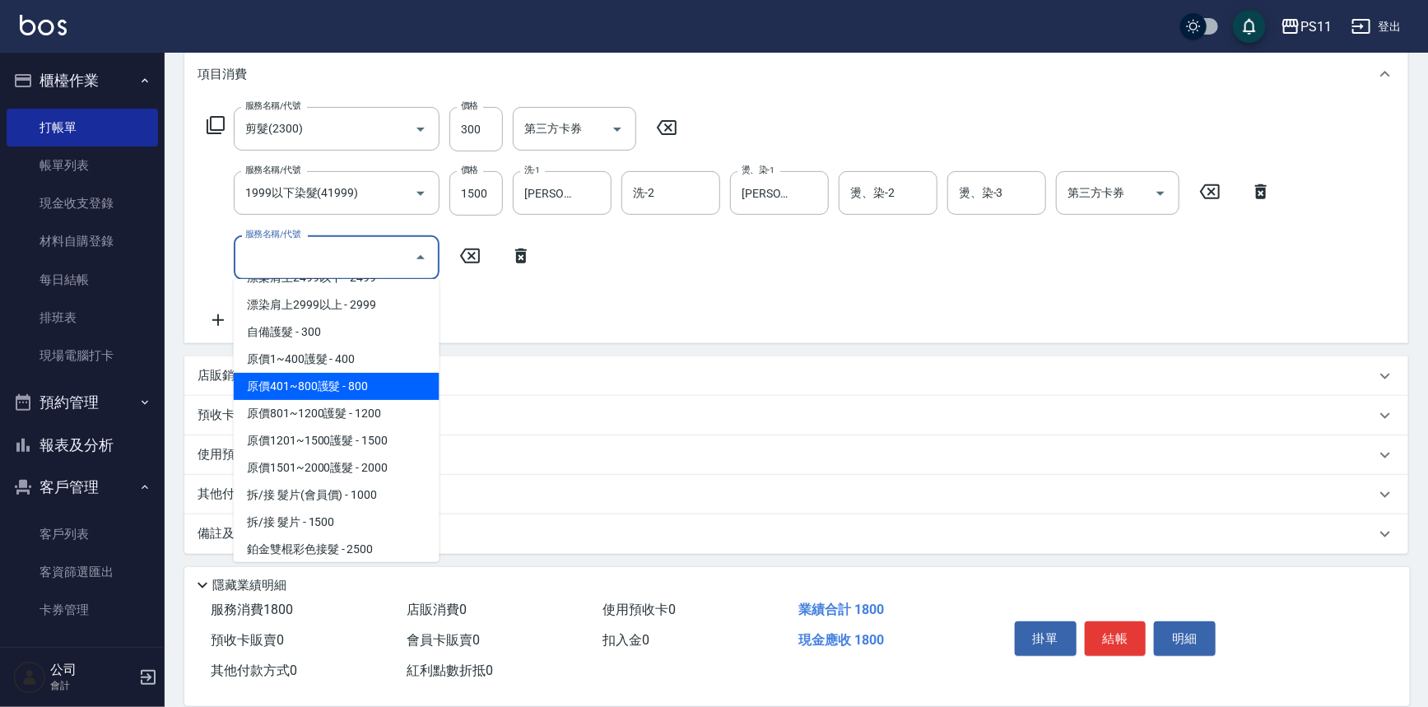
click at [382, 389] on span "原價401~800護髮 - 800" at bounding box center [337, 386] width 206 height 27
type input "原價401~800護髮(50800)"
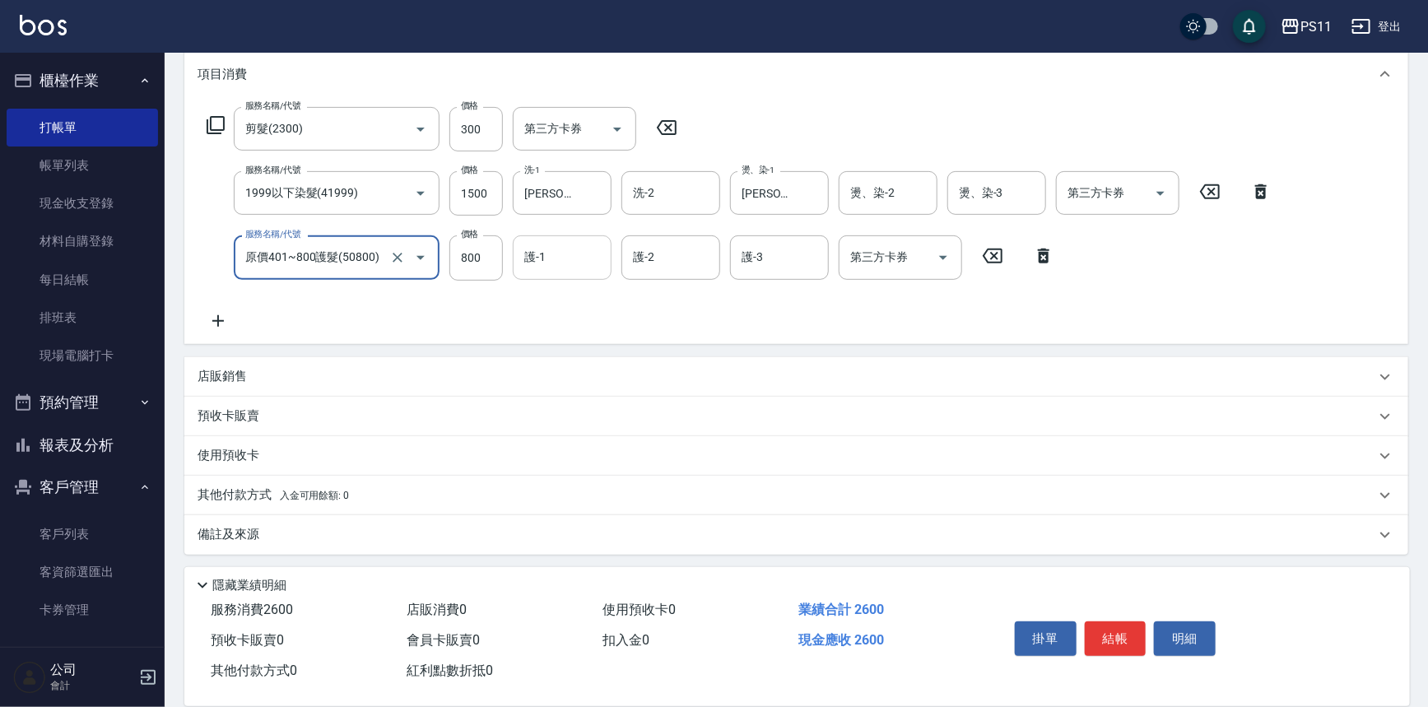
click at [601, 263] on input "護-1" at bounding box center [562, 257] width 84 height 29
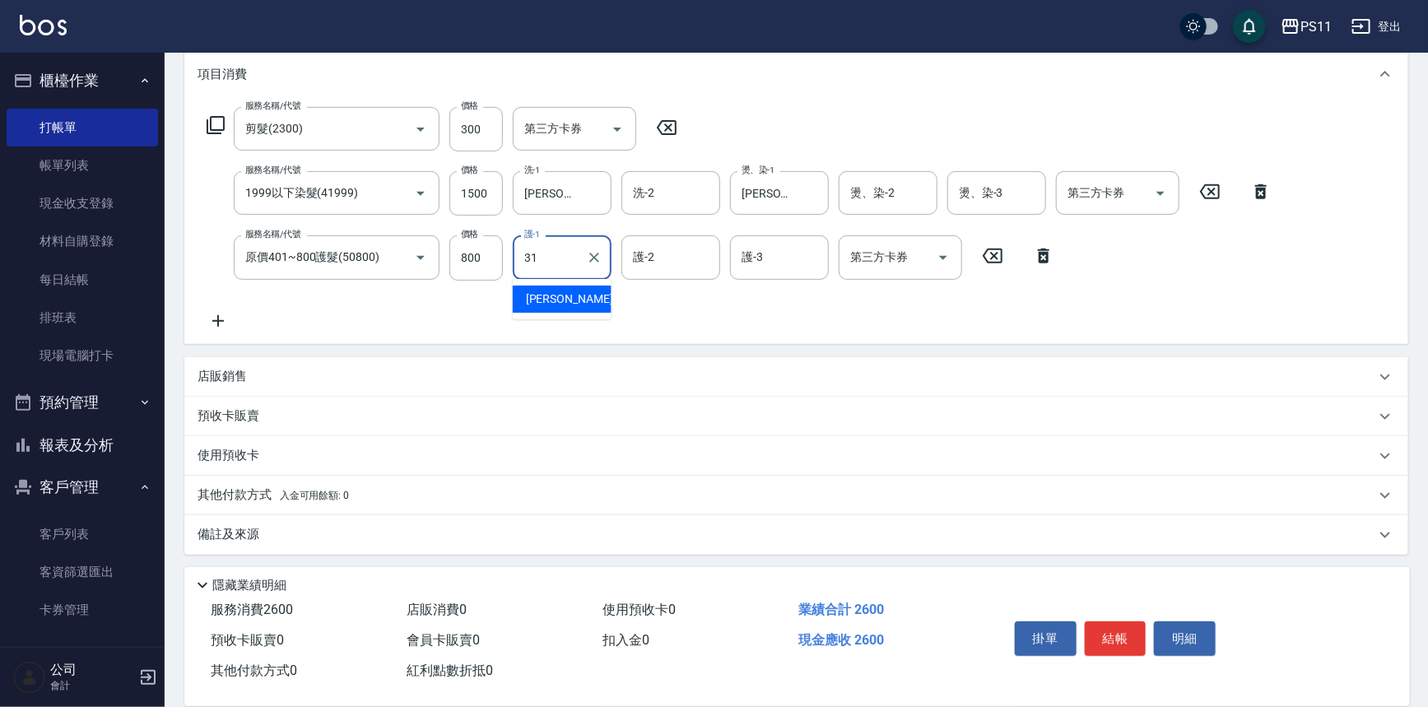
type input "[PERSON_NAME]-31"
click at [245, 495] on p "其他付款方式 入金可用餘額: 0" at bounding box center [273, 495] width 151 height 18
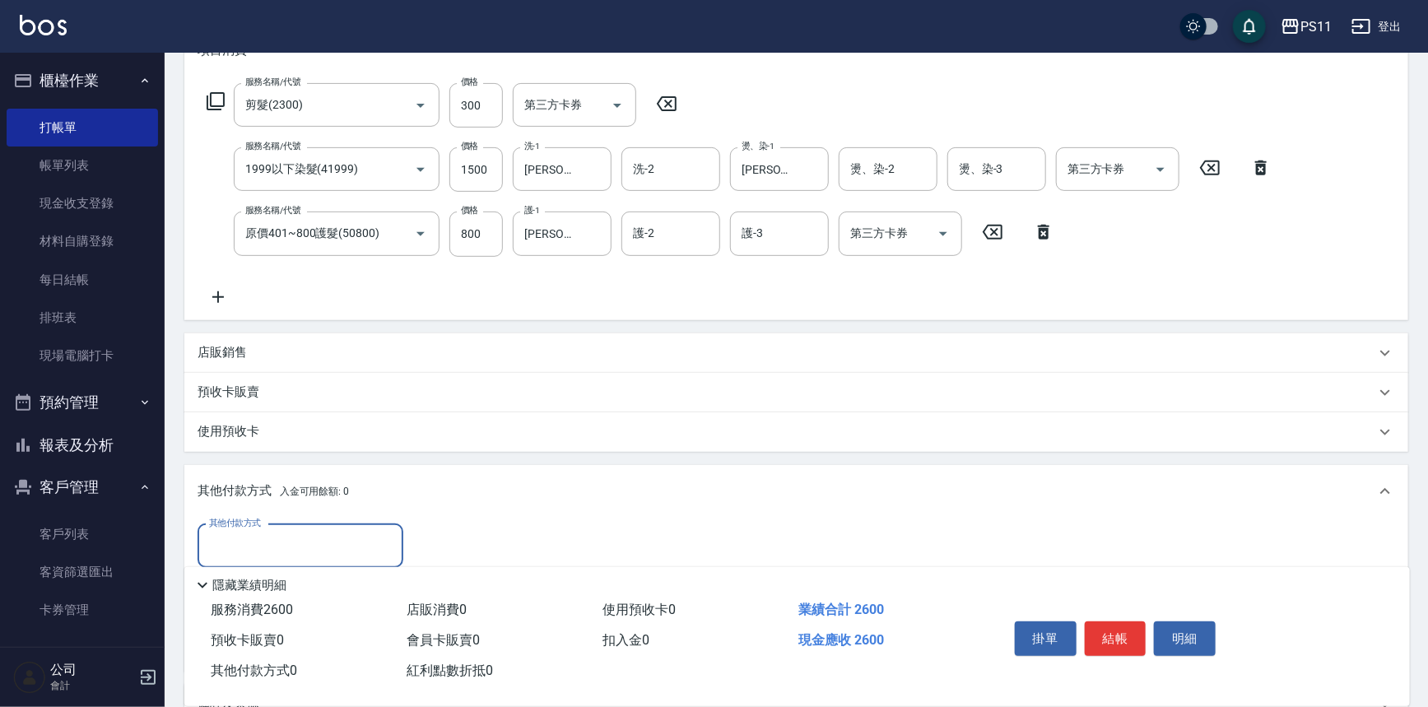
scroll to position [362, 0]
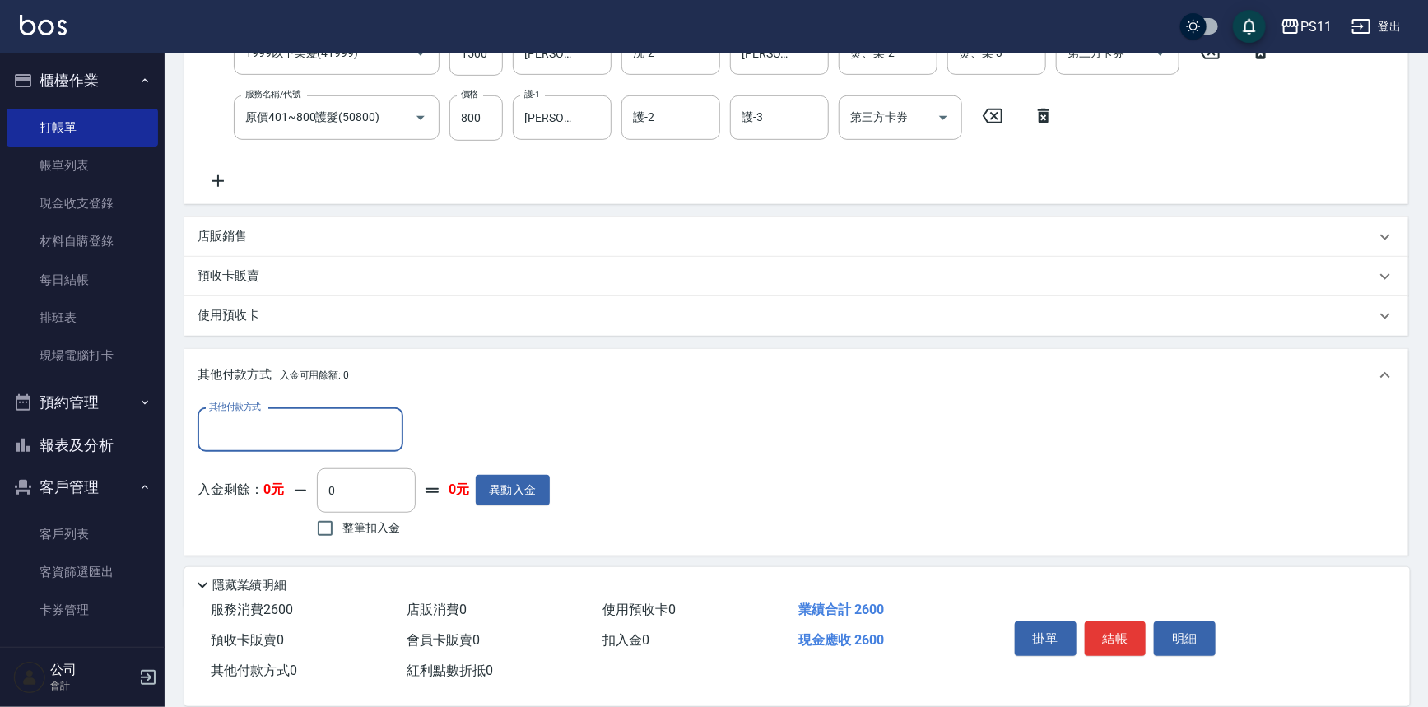
click at [252, 427] on input "其他付款方式" at bounding box center [300, 430] width 191 height 29
drag, startPoint x: 254, startPoint y: 519, endPoint x: 278, endPoint y: 500, distance: 30.5
click at [254, 520] on span "信用卡" at bounding box center [301, 525] width 206 height 27
type input "信用卡"
drag, startPoint x: 434, startPoint y: 431, endPoint x: 261, endPoint y: 436, distance: 173.0
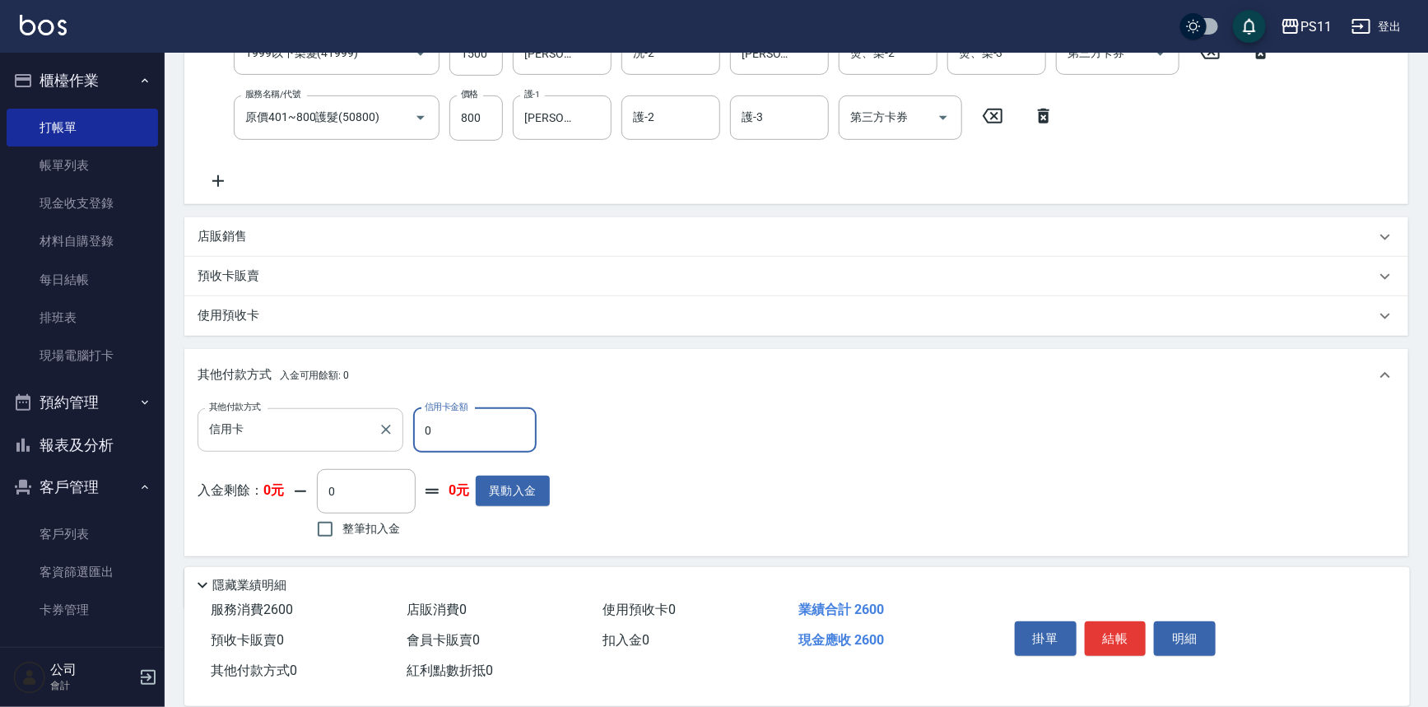
click at [261, 436] on div "其他付款方式 信用卡 其他付款方式 信用卡金額 0 信用卡金額" at bounding box center [374, 430] width 352 height 44
type input "2600"
click at [1105, 628] on button "結帳" at bounding box center [1116, 639] width 62 height 35
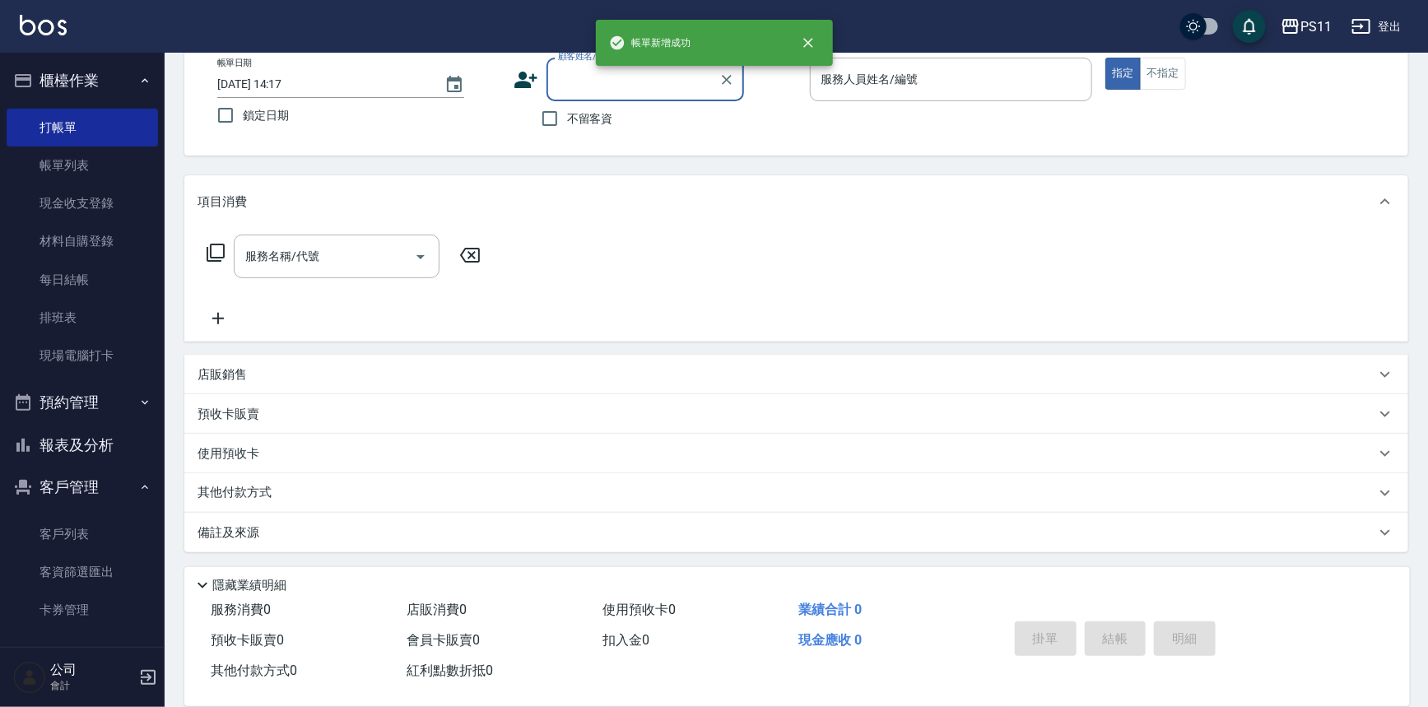
scroll to position [0, 0]
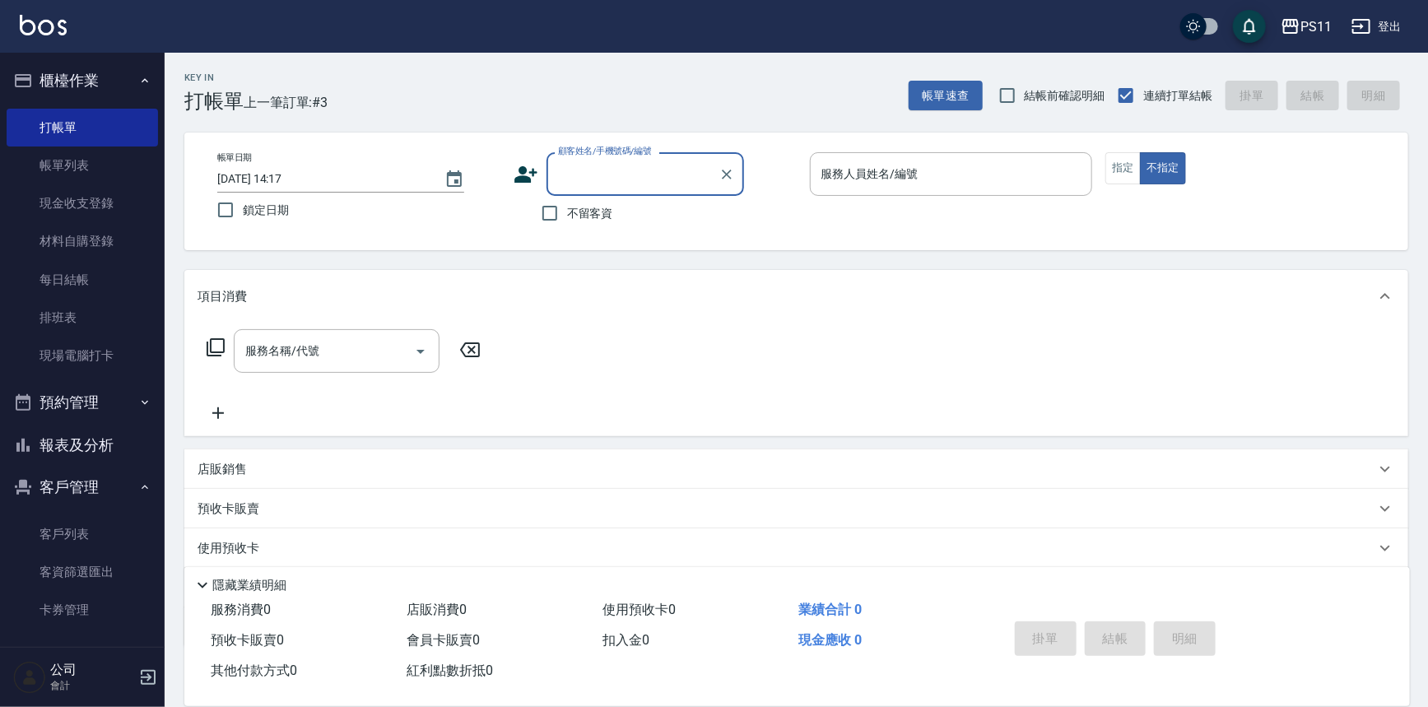
click at [43, 450] on button "報表及分析" at bounding box center [82, 445] width 151 height 43
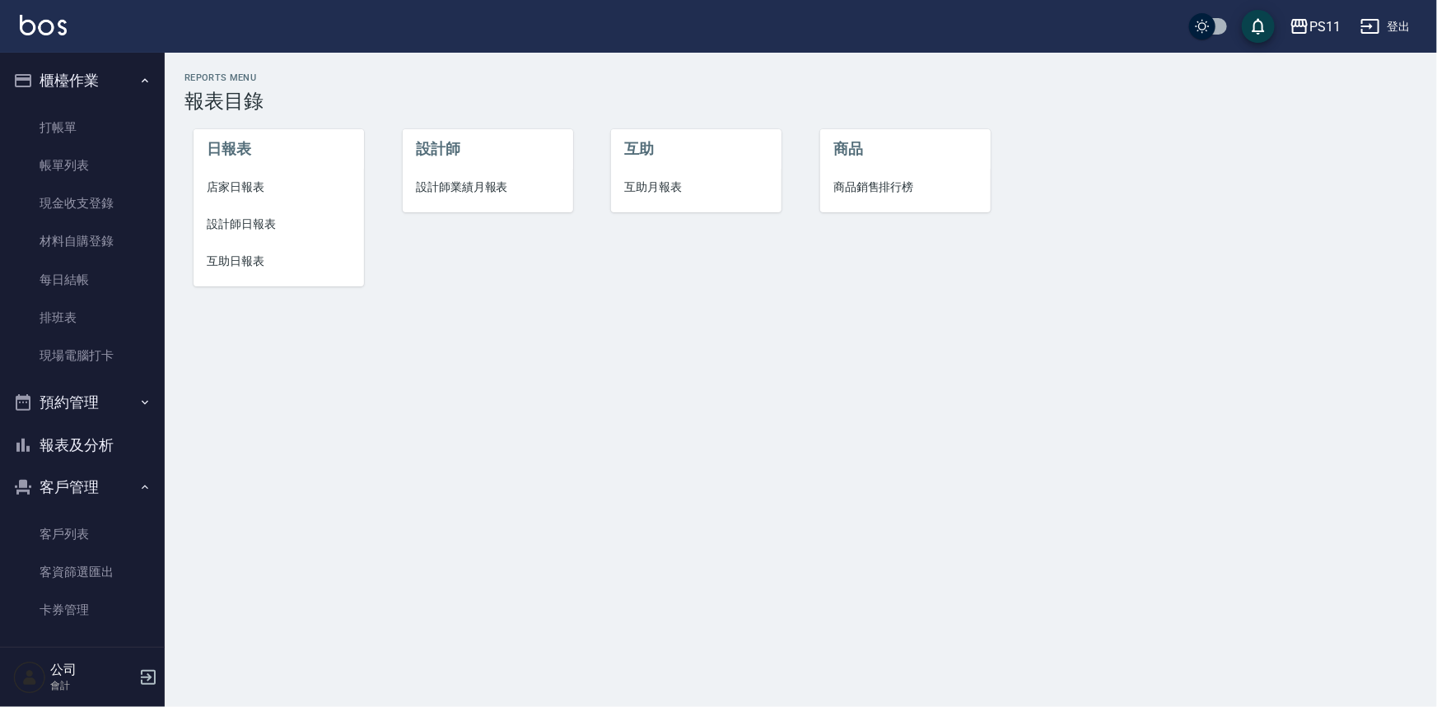
click at [259, 224] on span "設計師日報表" at bounding box center [279, 224] width 144 height 17
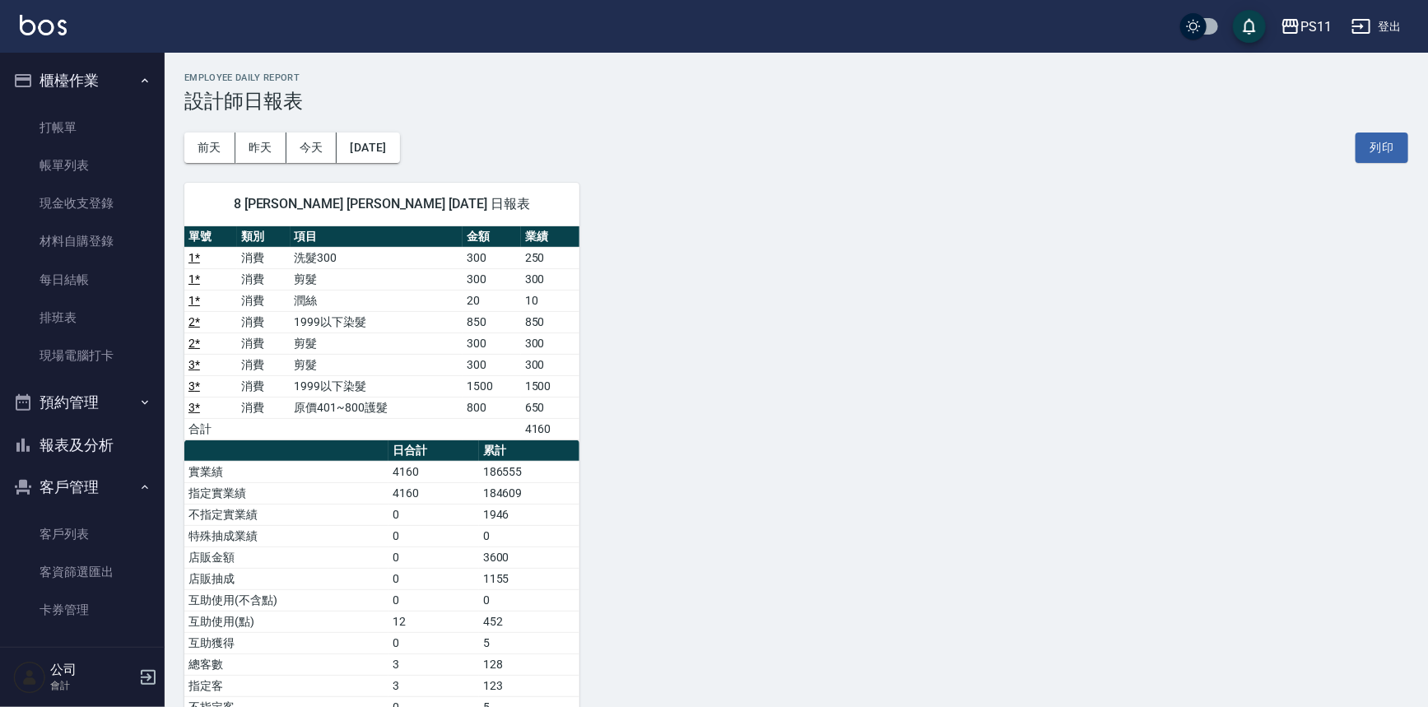
click at [990, 461] on div "8 [PERSON_NAME] [PERSON_NAME] [DATE] 日報表 單號 類別 項目 金額 業績 1 * 消費 洗髮300 300 250 1 …" at bounding box center [787, 483] width 1244 height 640
click at [91, 125] on link "打帳單" at bounding box center [82, 128] width 151 height 38
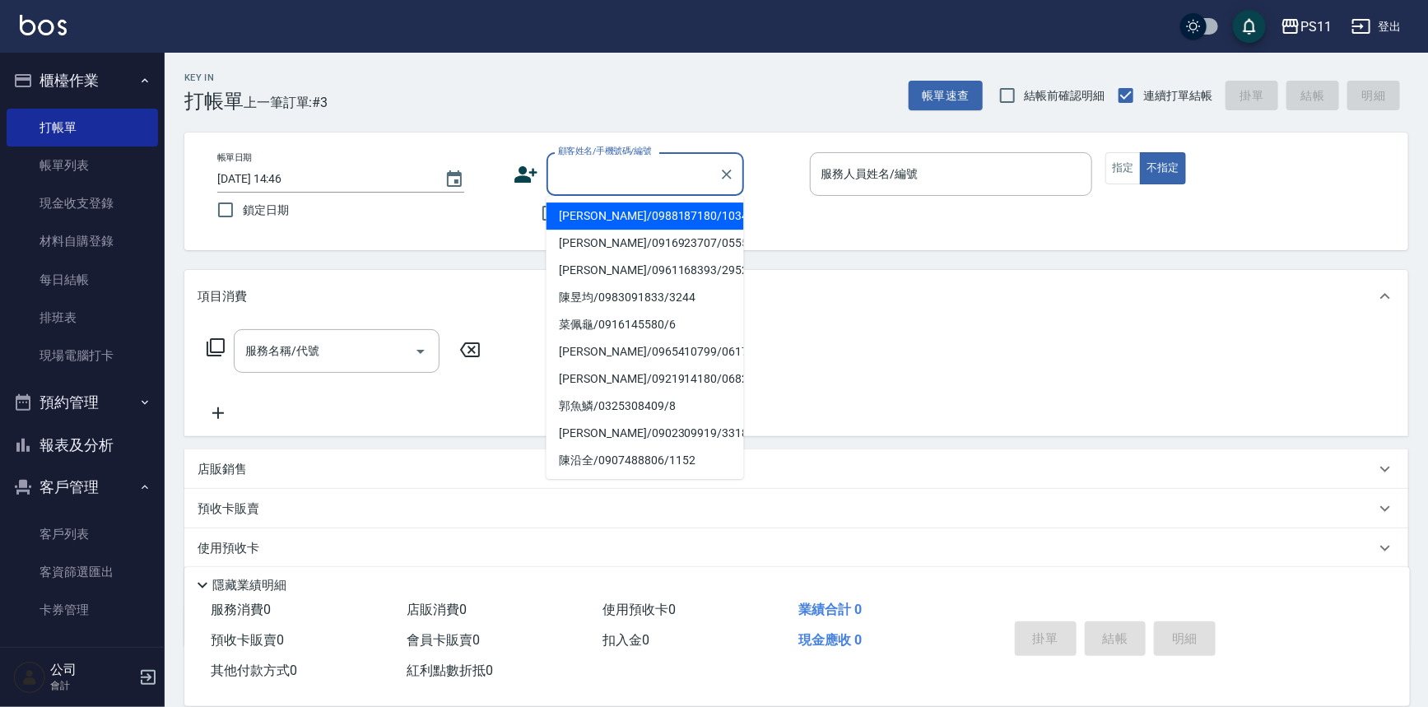
click at [589, 170] on input "顧客姓名/手機號碼/編號" at bounding box center [633, 174] width 158 height 29
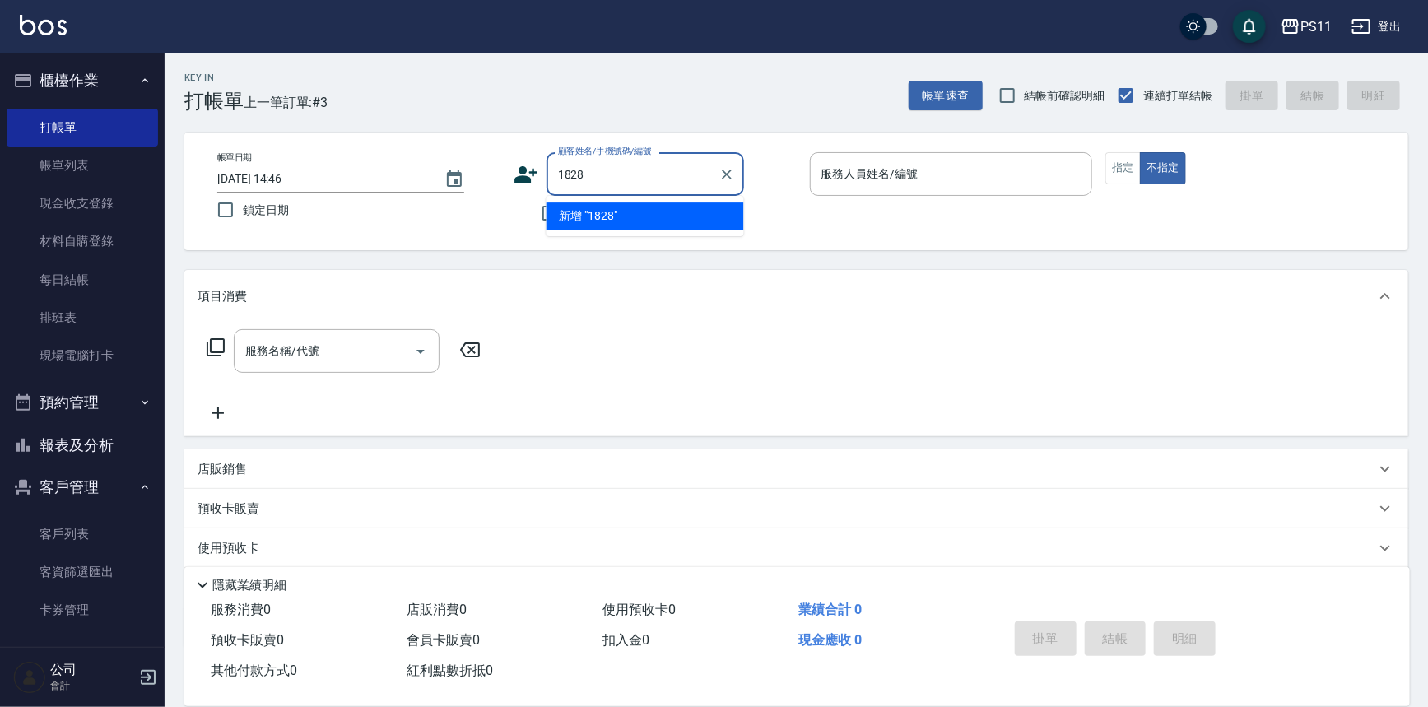
type input "1828"
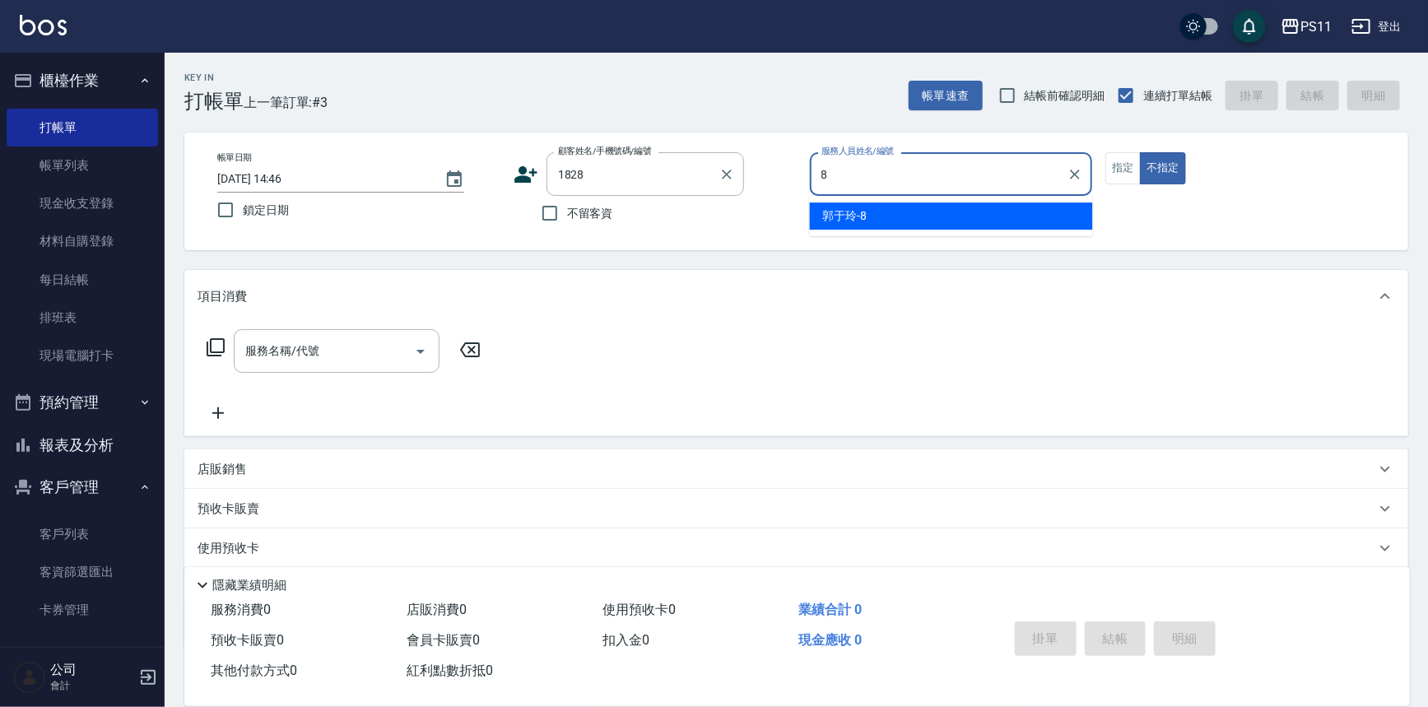
type input "郭于玲-8"
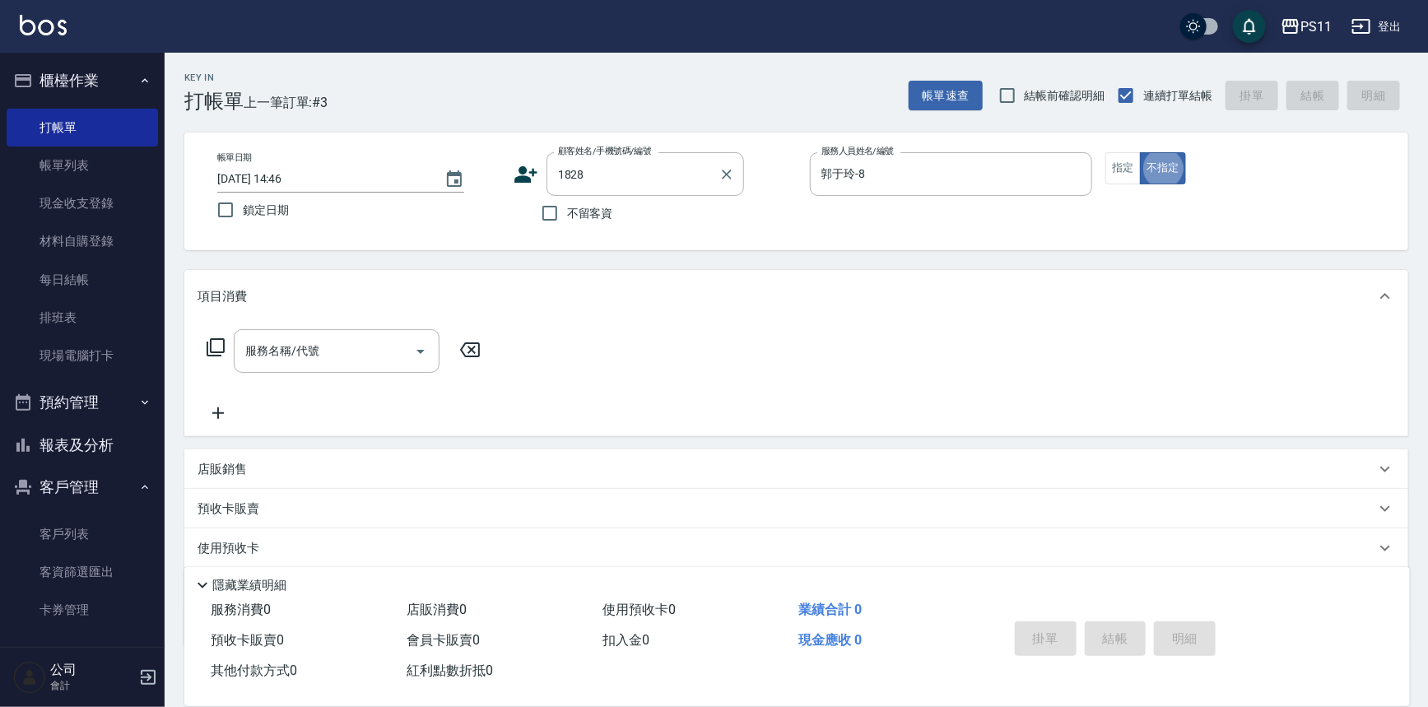
type button "false"
type input "[PERSON_NAME]/0910232283/1828"
drag, startPoint x: 1114, startPoint y: 173, endPoint x: 1065, endPoint y: 174, distance: 49.4
click at [1114, 172] on button "指定" at bounding box center [1123, 168] width 35 height 32
click at [216, 345] on icon at bounding box center [216, 348] width 20 height 20
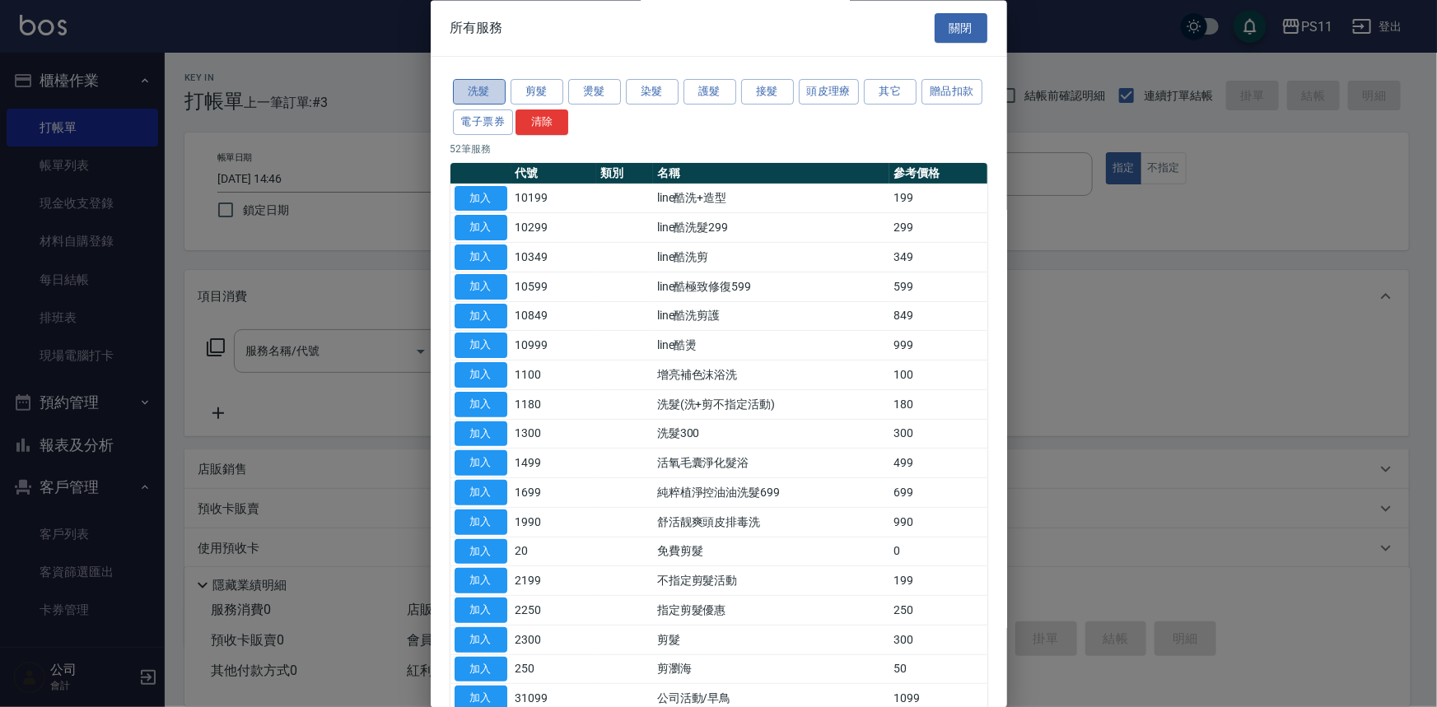
click at [487, 87] on button "洗髮" at bounding box center [479, 93] width 53 height 26
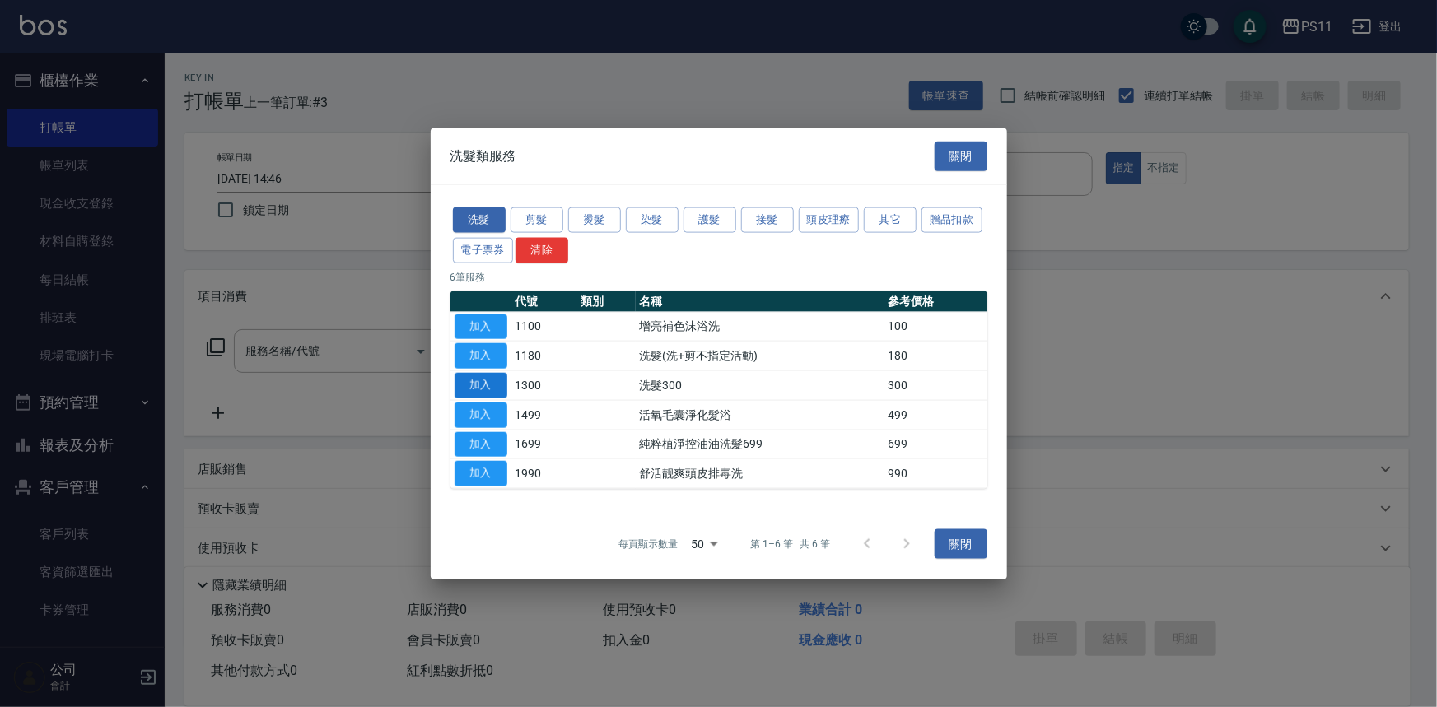
click at [470, 380] on button "加入" at bounding box center [480, 386] width 53 height 26
type input "洗髮300(1300)"
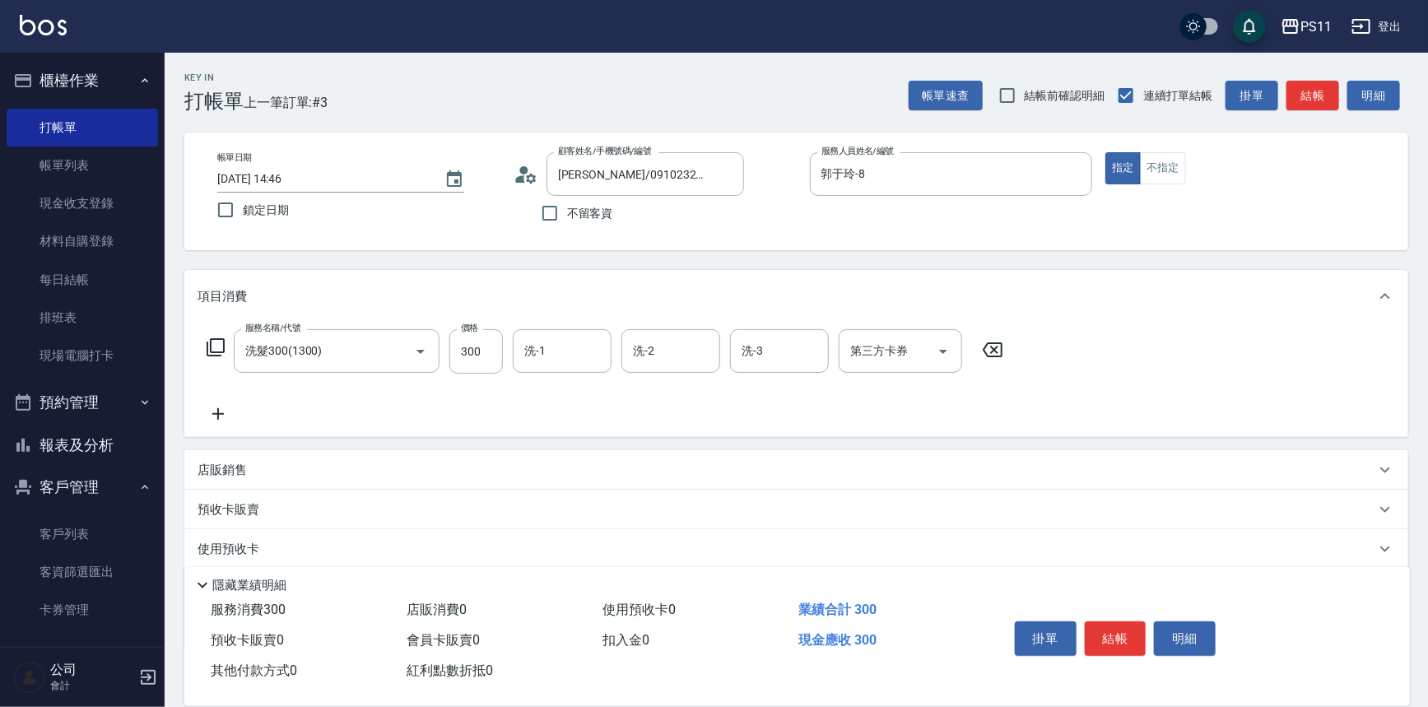
click at [697, 238] on div "帳單日期 [DATE] 14:46 鎖定日期 顧客姓名/手機號碼/編號 [PERSON_NAME]/0910232283/1828 顧客姓名/手機號碼/編號 …" at bounding box center [796, 192] width 1224 height 118
click at [613, 352] on form "洗-1 洗-1" at bounding box center [567, 351] width 109 height 44
click at [587, 352] on input "洗-1" at bounding box center [562, 351] width 84 height 29
type input "[PERSON_NAME]-20"
click at [207, 409] on icon at bounding box center [218, 414] width 41 height 20
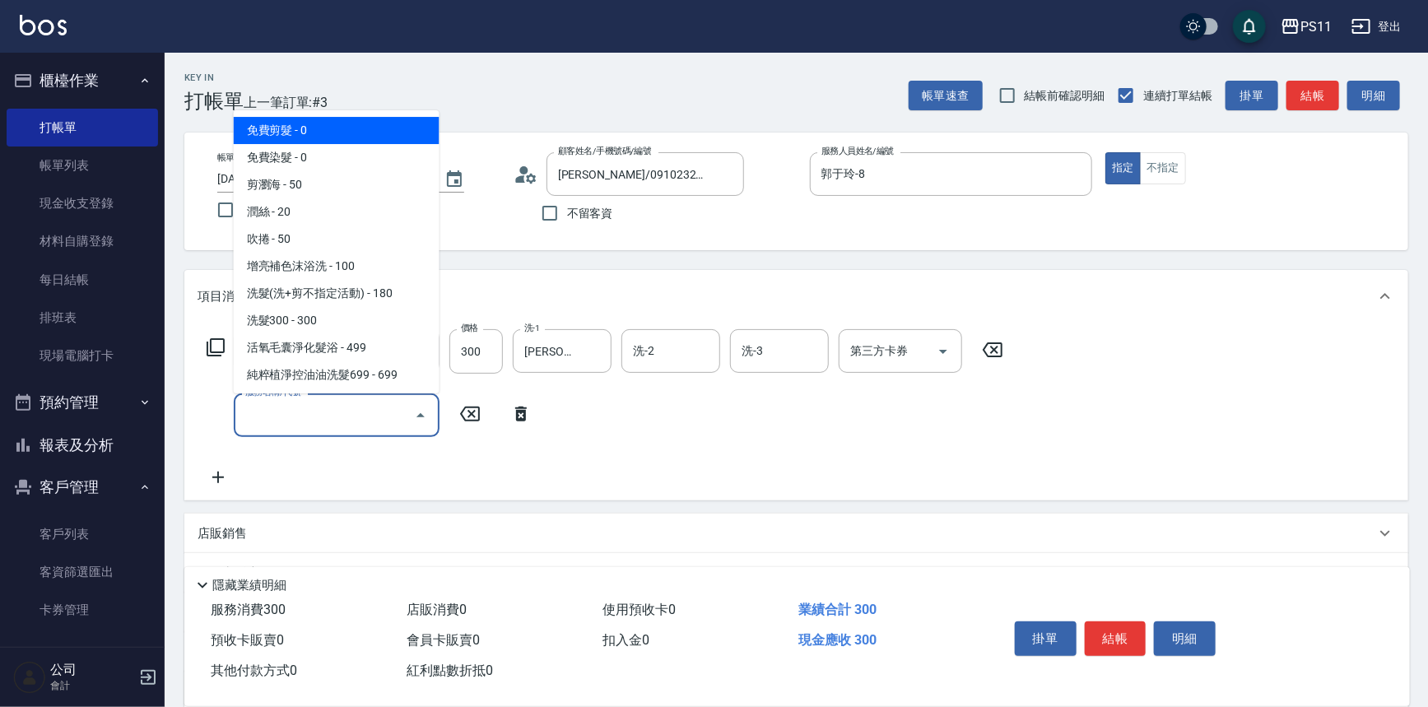
click at [285, 417] on input "服務名稱/代號" at bounding box center [324, 415] width 166 height 29
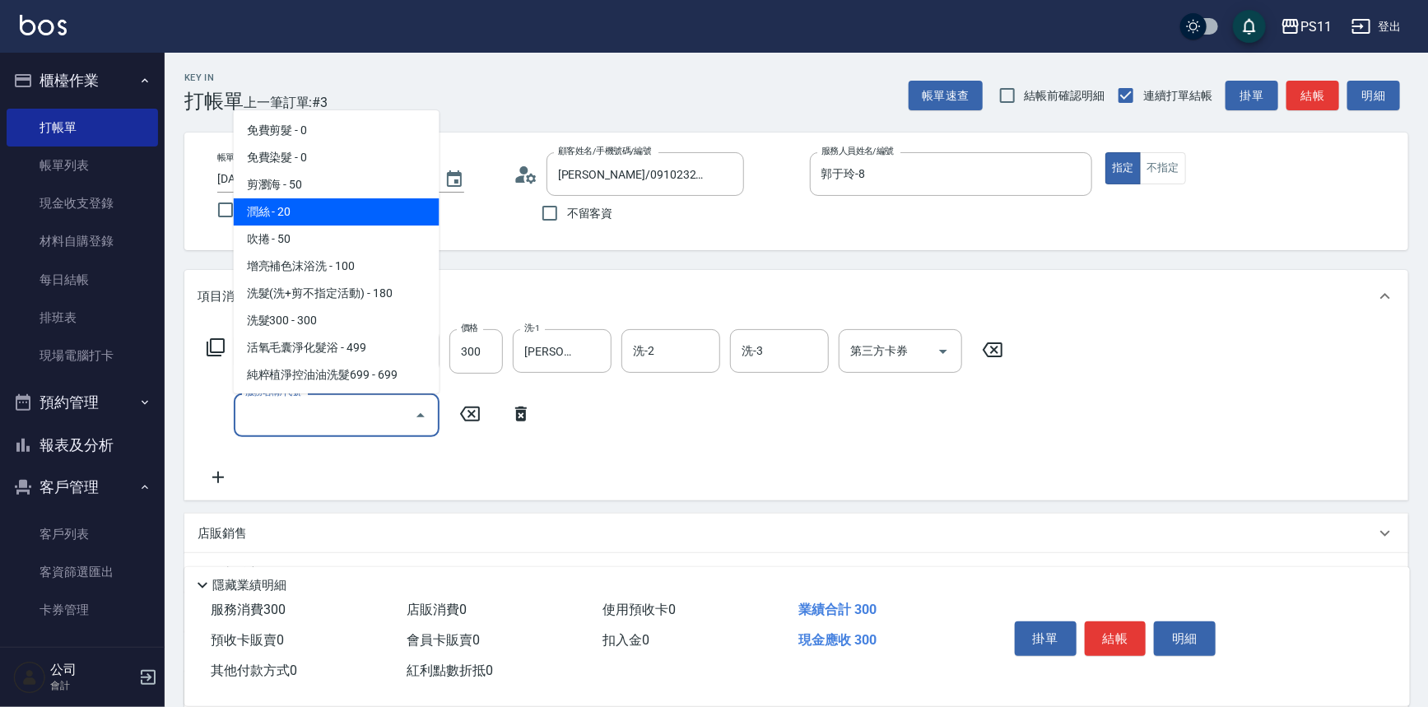
click at [310, 219] on span "潤絲 - 20" at bounding box center [337, 211] width 206 height 27
type input "潤絲(820)"
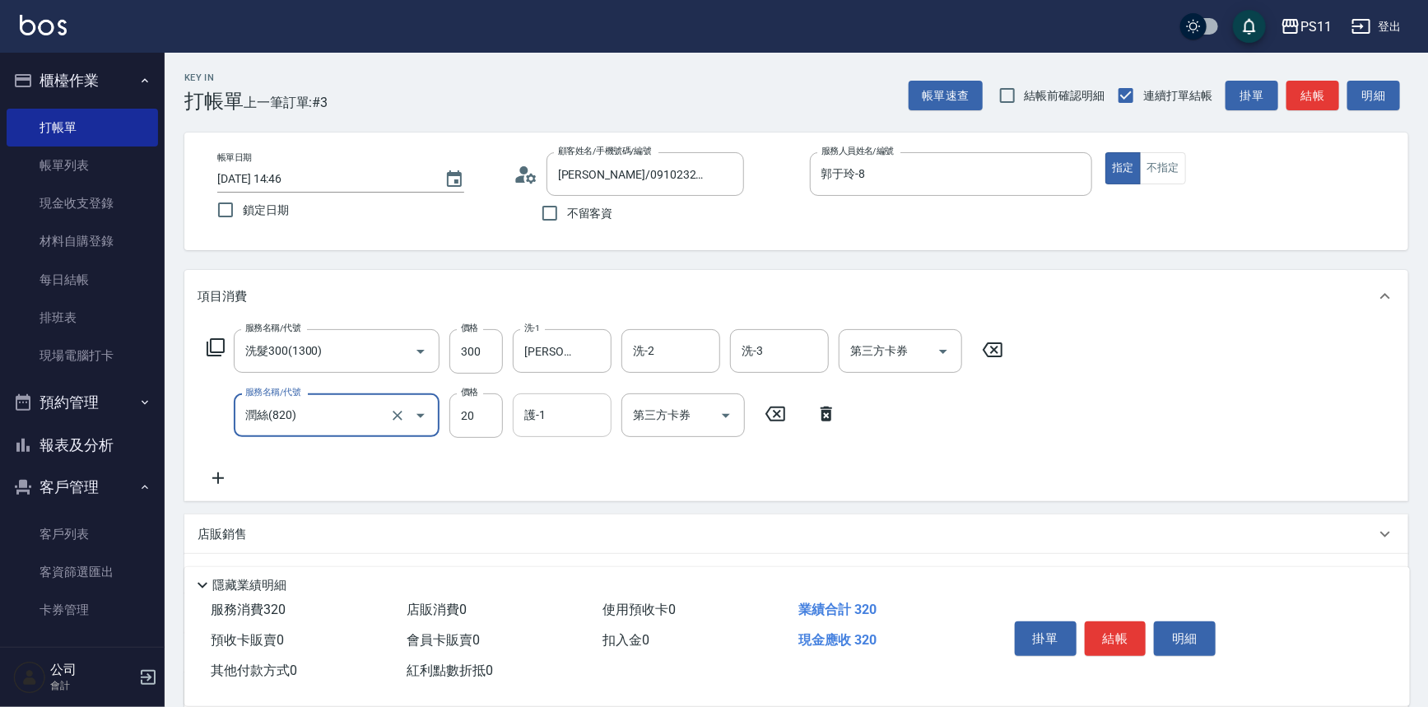
click at [576, 424] on input "護-1" at bounding box center [562, 415] width 84 height 29
type input "[PERSON_NAME]-20"
click at [1120, 634] on button "結帳" at bounding box center [1116, 639] width 62 height 35
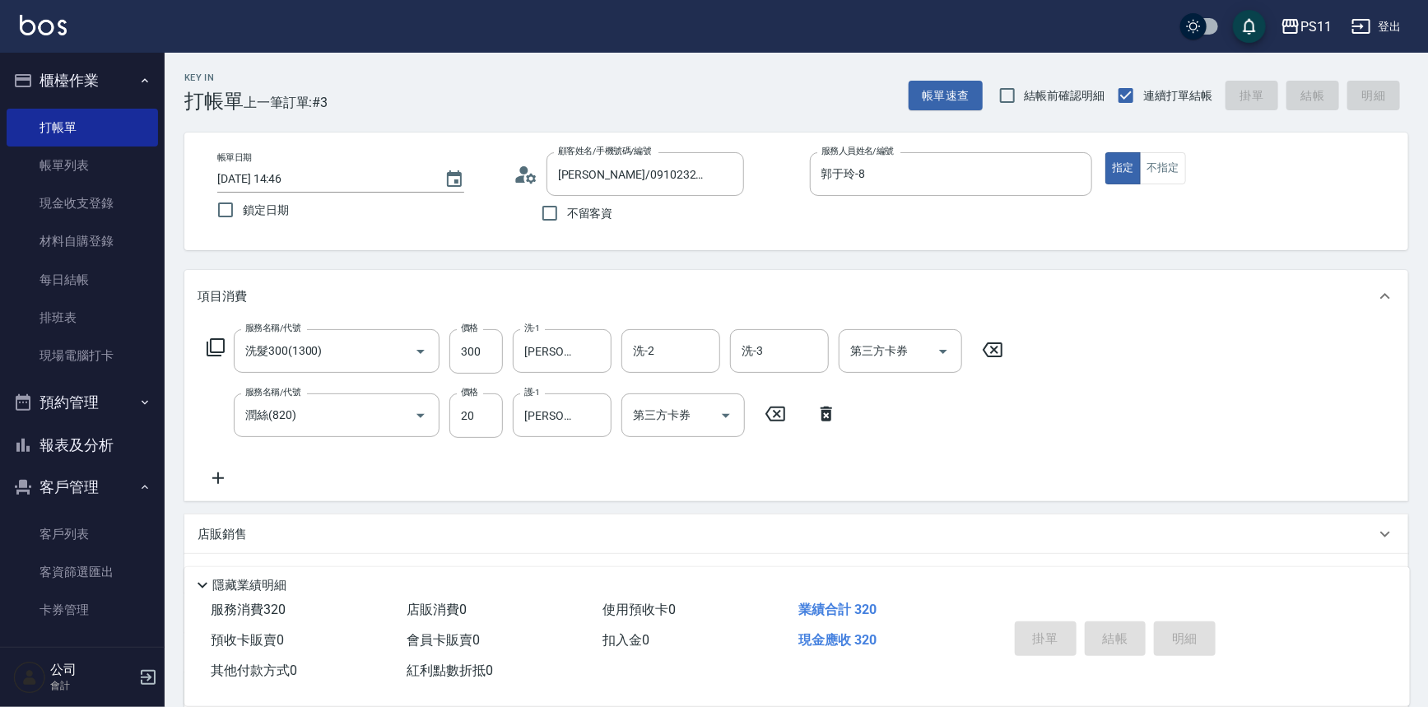
type input "[DATE] 14:47"
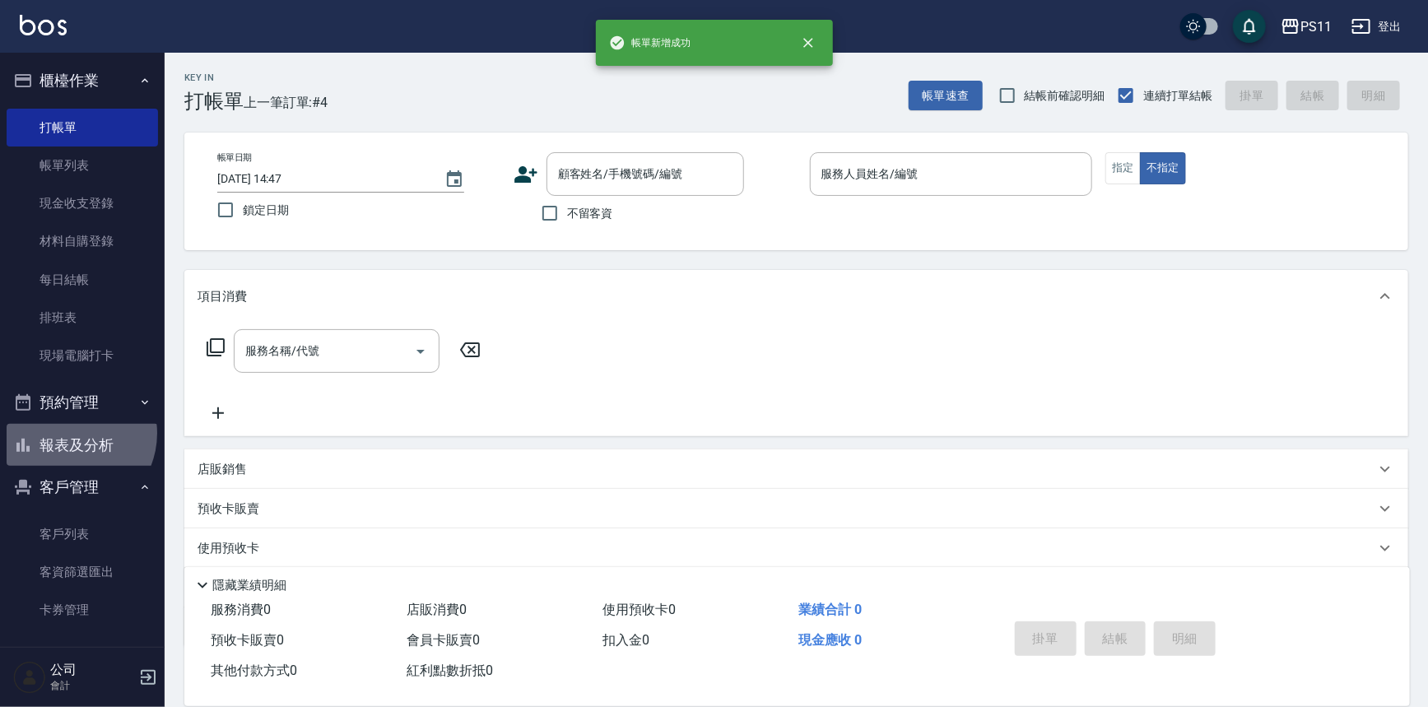
click at [68, 435] on button "報表及分析" at bounding box center [82, 445] width 151 height 43
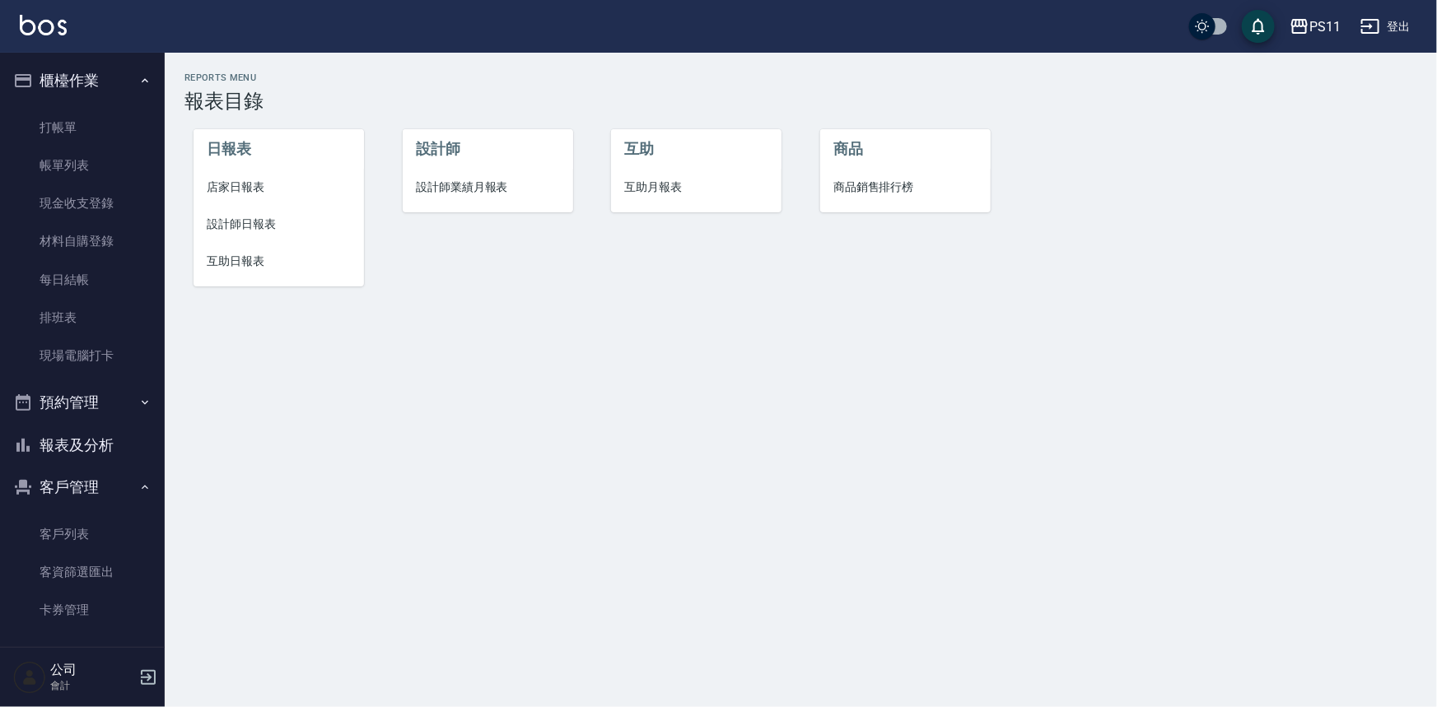
click at [252, 221] on span "設計師日報表" at bounding box center [279, 224] width 144 height 17
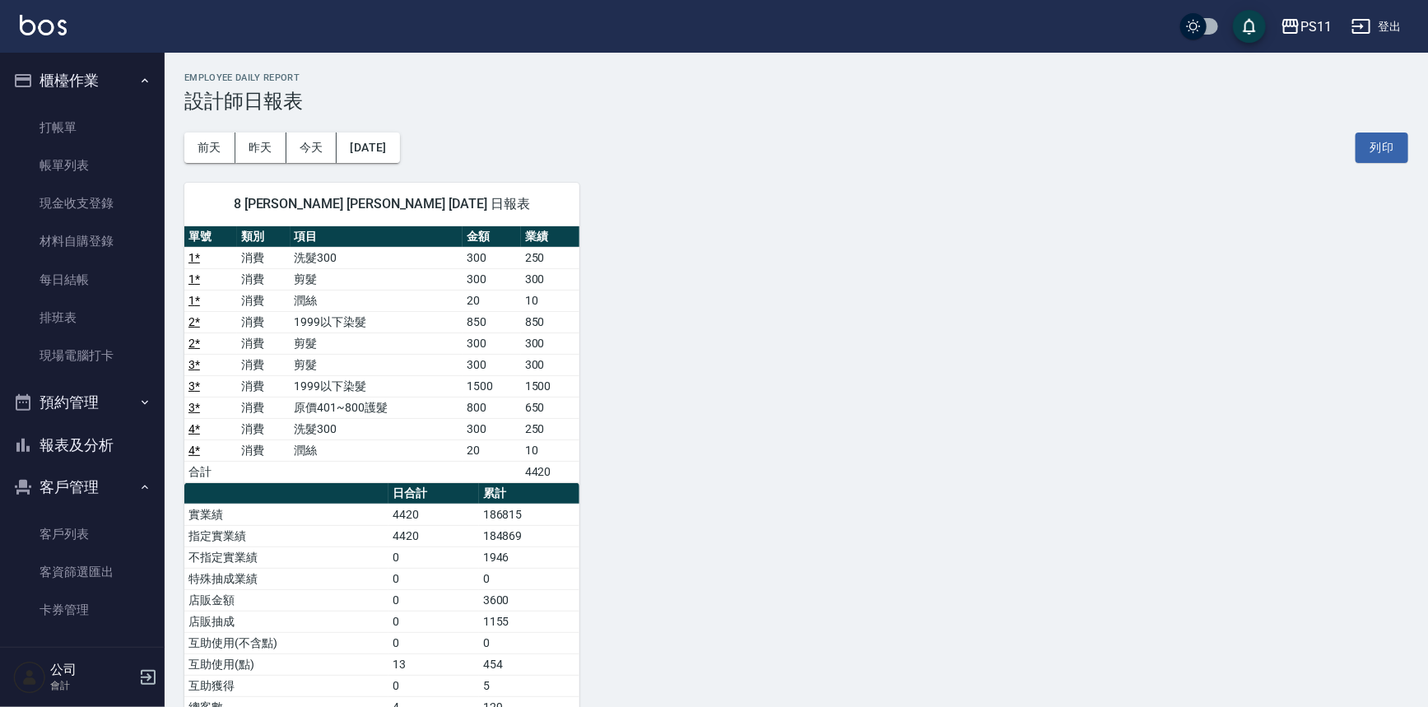
click at [920, 360] on div "8 [PERSON_NAME] [PERSON_NAME] [DATE] 日報表 單號 類別 項目 金額 業績 1 * 消費 洗髮300 300 250 1 …" at bounding box center [787, 504] width 1244 height 683
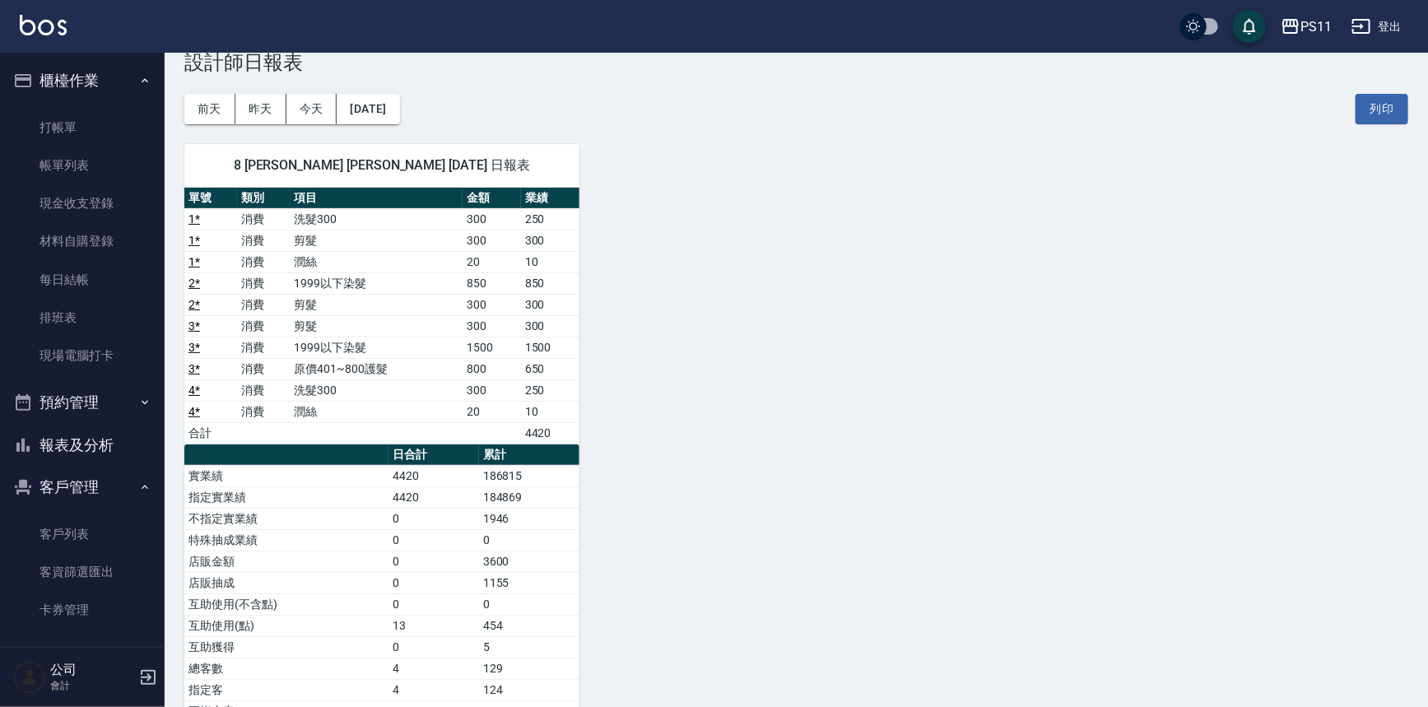
scroll to position [74, 0]
